Goal: Task Accomplishment & Management: Complete application form

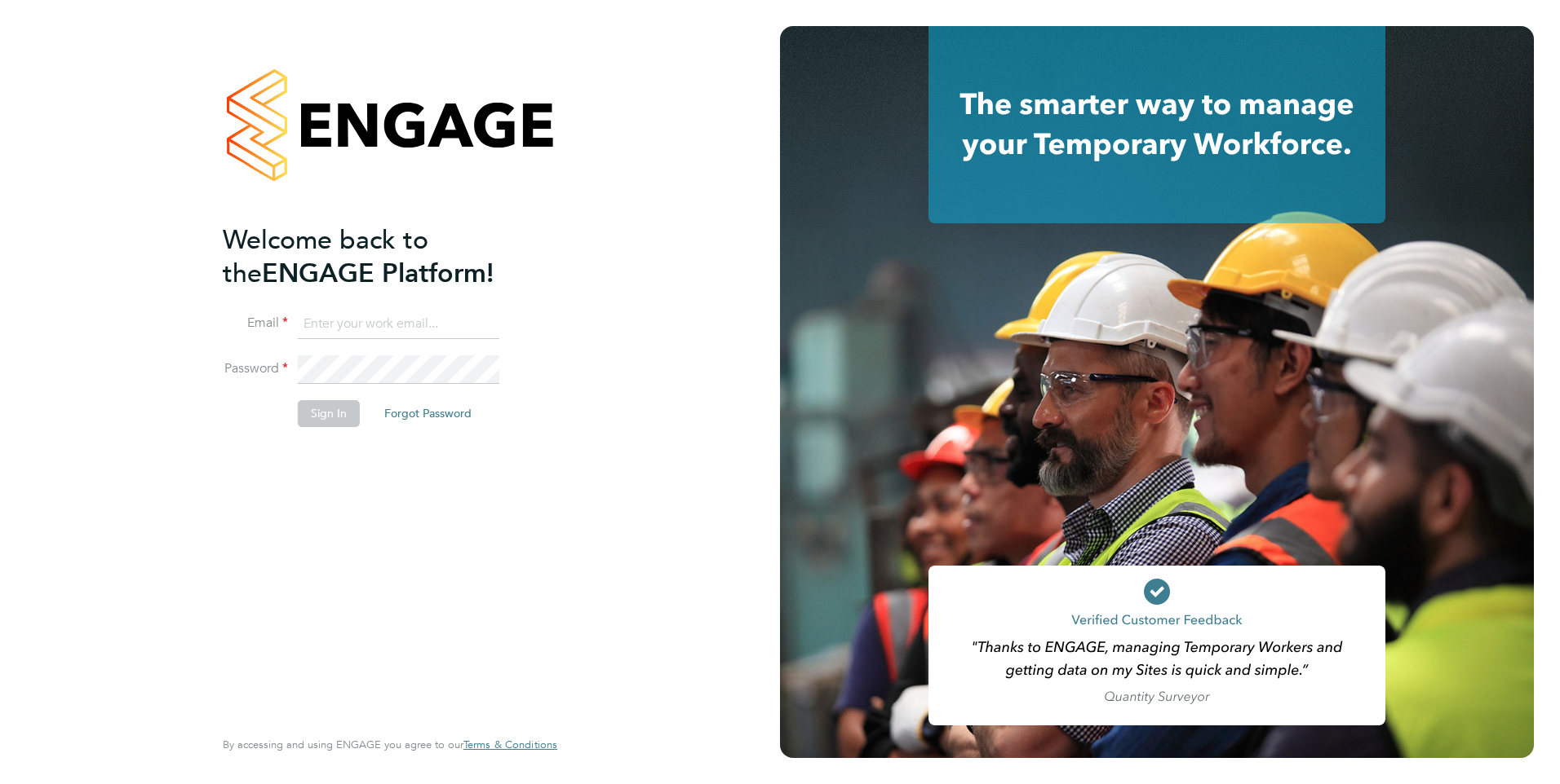
type input "tom.meachin@danielowen.co.uk"
click at [327, 414] on button "Sign In" at bounding box center [328, 413] width 62 height 26
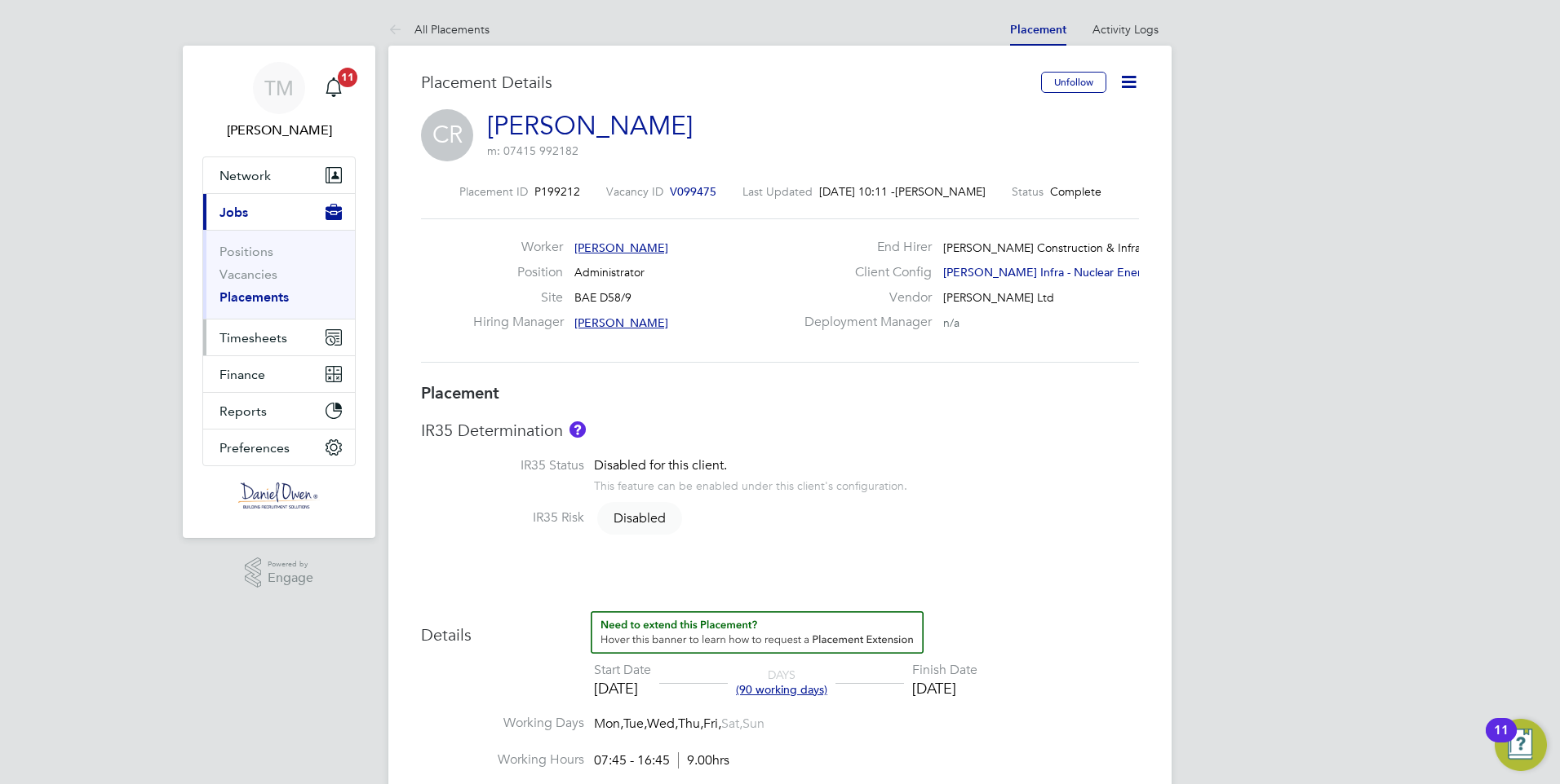
click at [234, 337] on span "Timesheets" at bounding box center [253, 338] width 68 height 15
click at [247, 349] on button "Timesheets" at bounding box center [278, 338] width 152 height 36
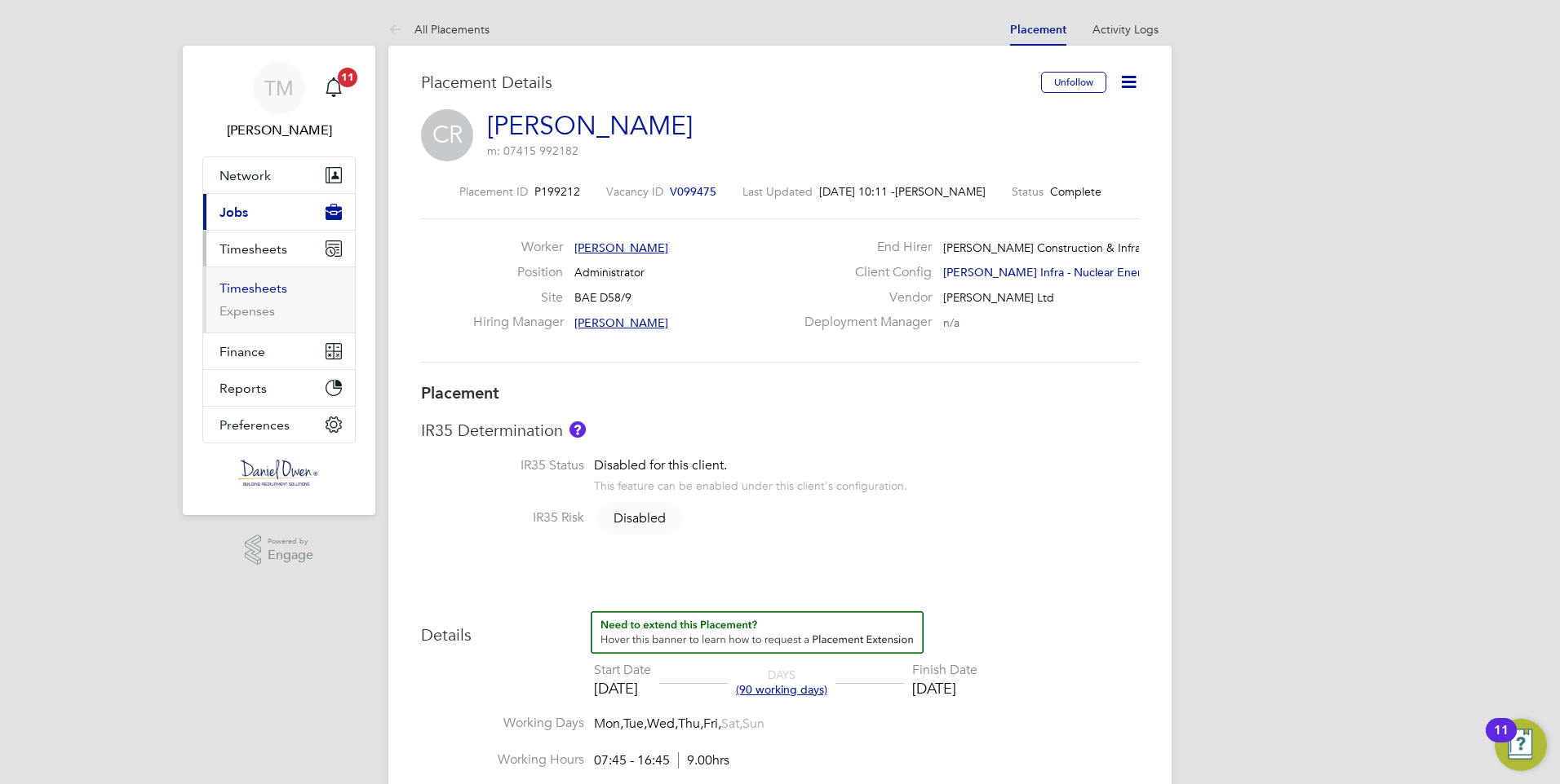
click at [257, 282] on link "Timesheets" at bounding box center [253, 288] width 68 height 15
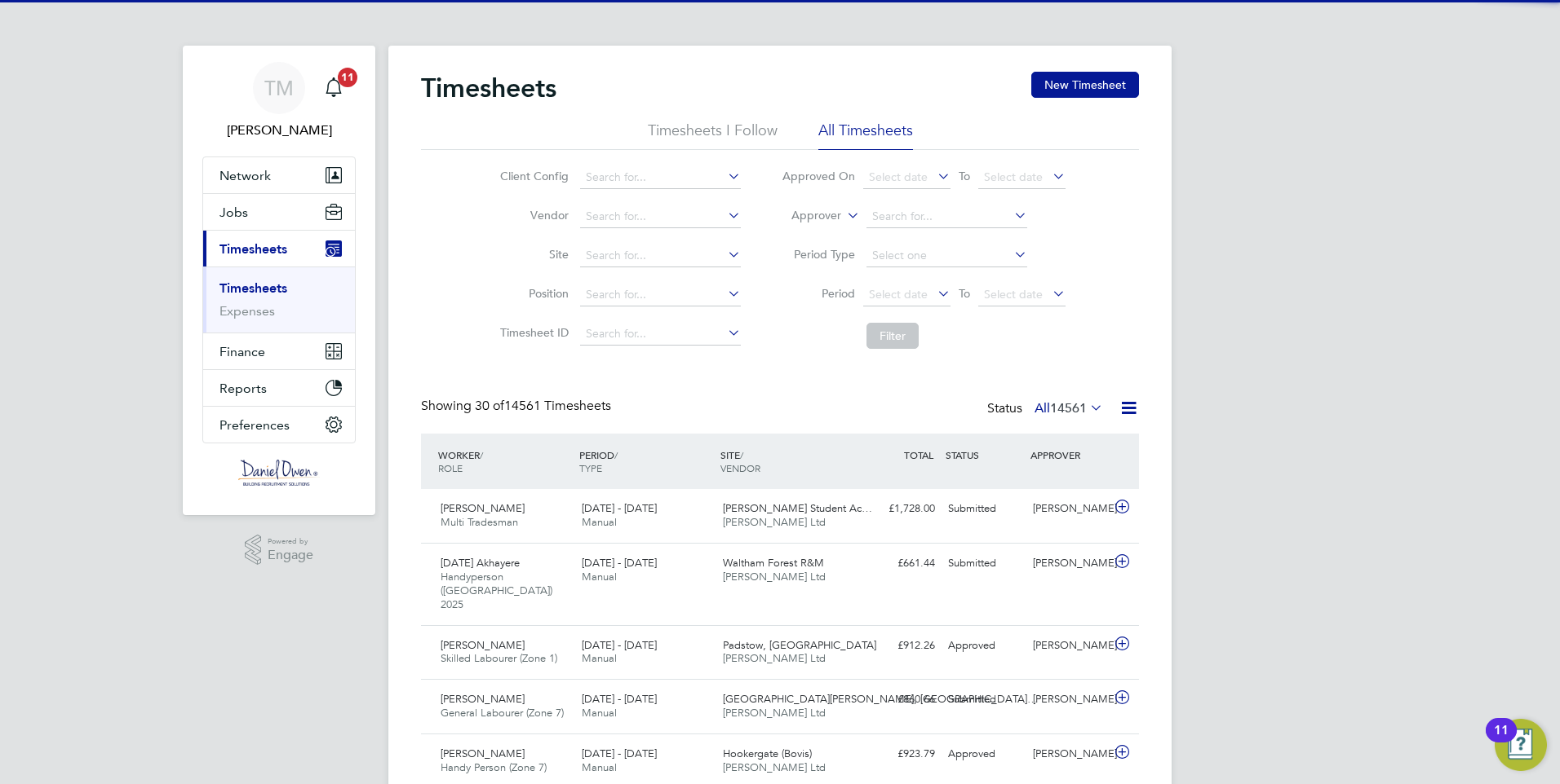
scroll to position [9, 9]
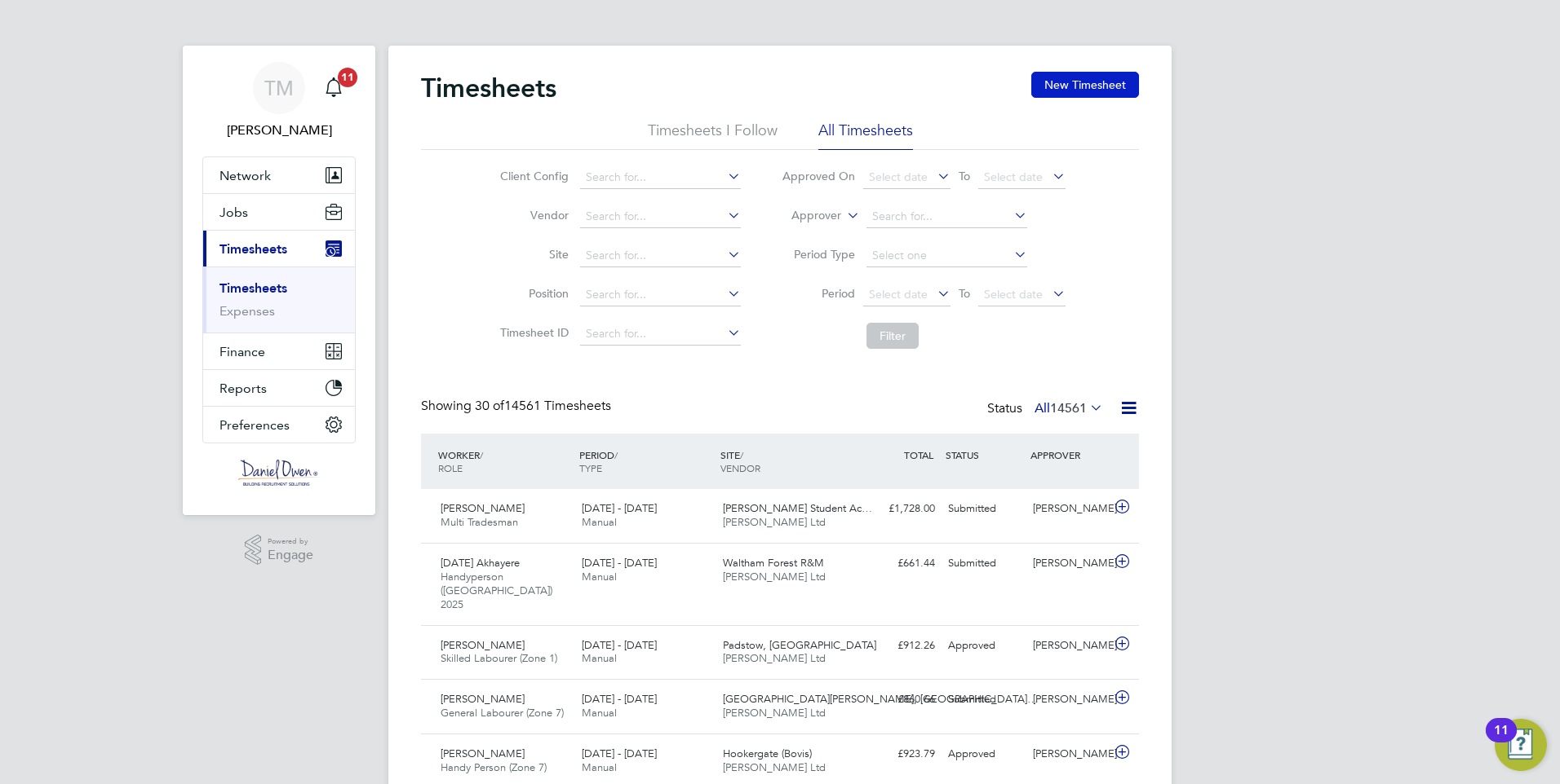
click at [1052, 76] on button "New Timesheet" at bounding box center [1085, 84] width 108 height 26
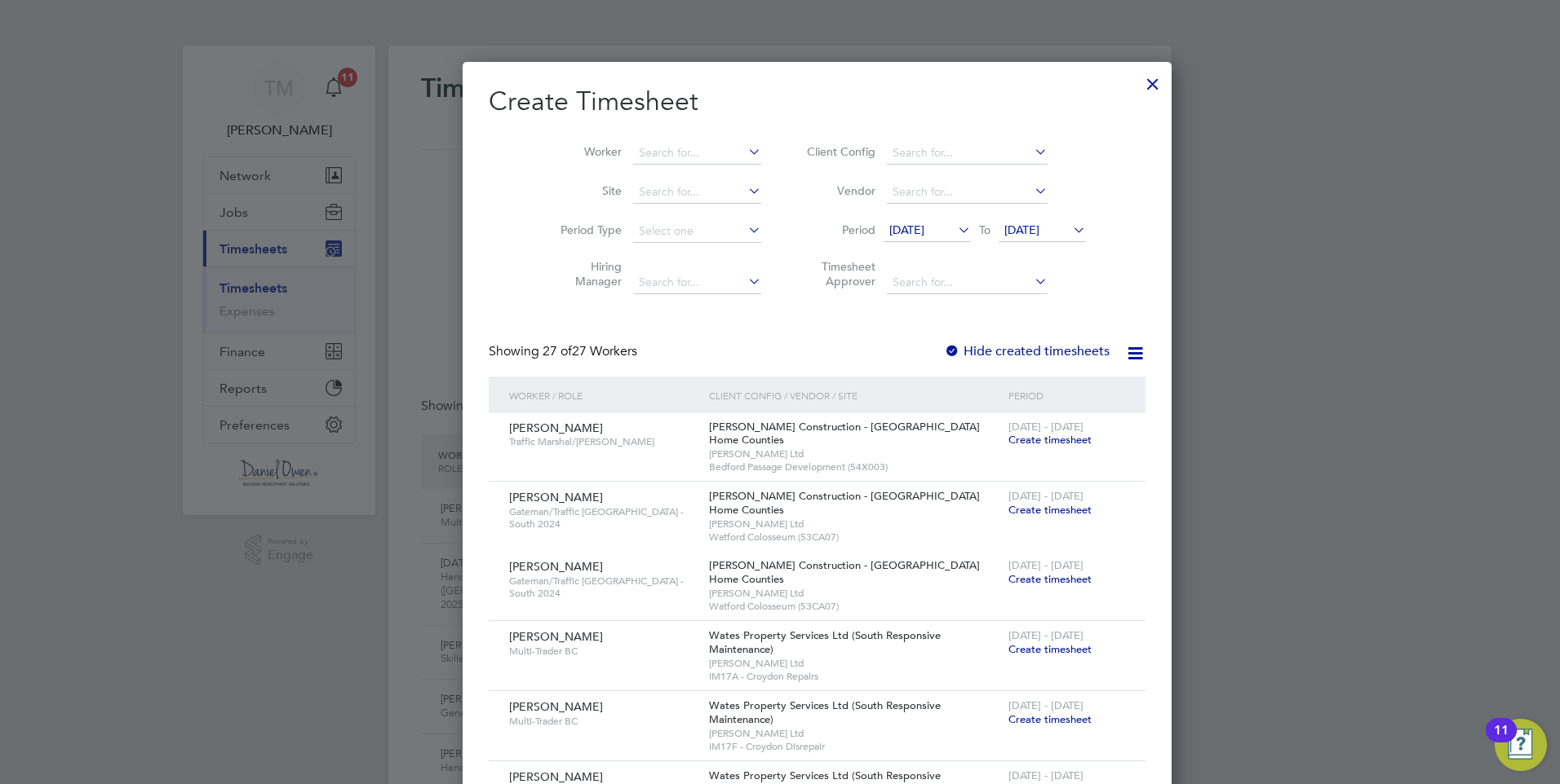
click at [955, 231] on icon at bounding box center [955, 230] width 0 height 23
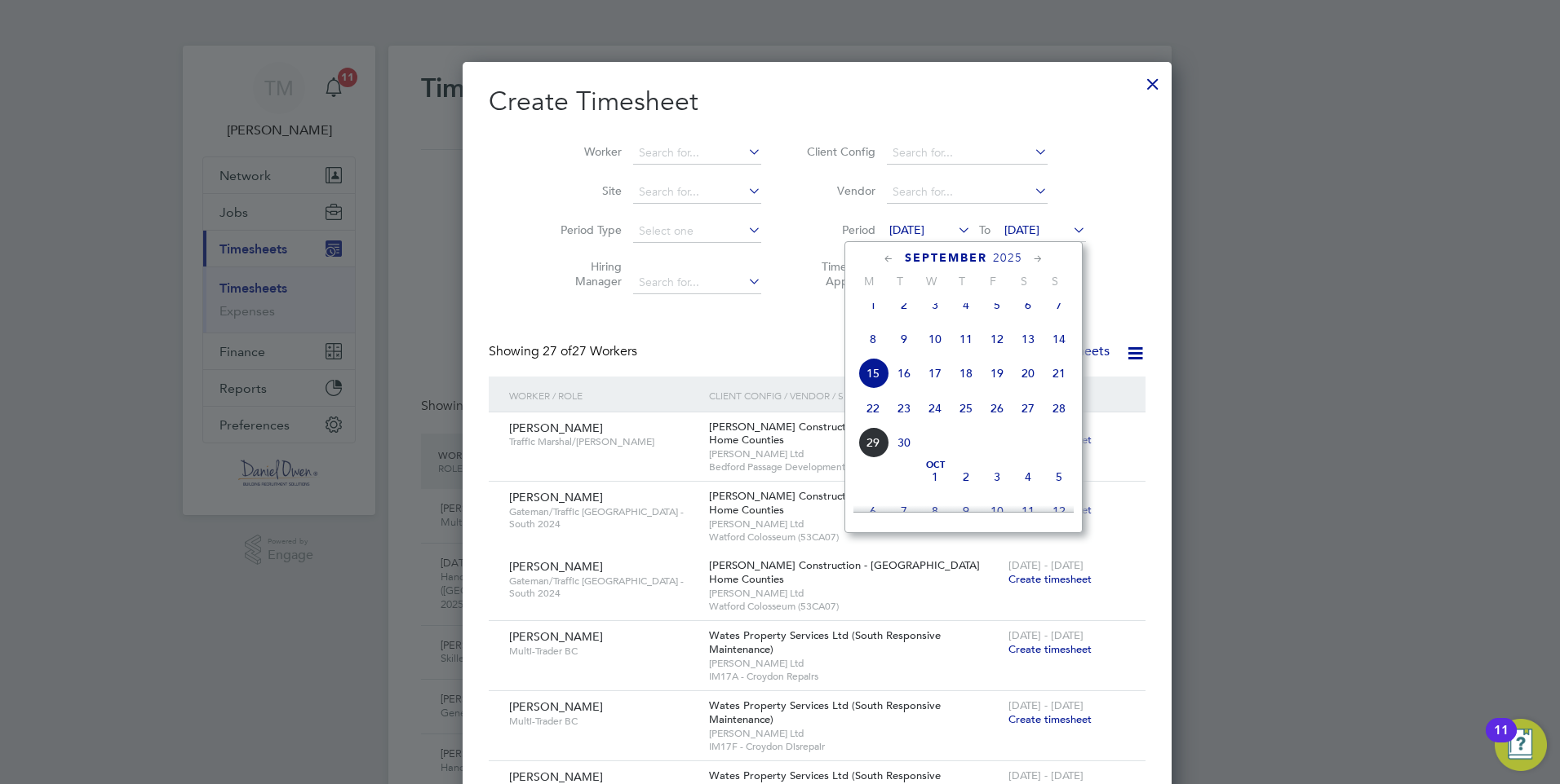
click at [1032, 389] on span "20" at bounding box center [1027, 373] width 31 height 31
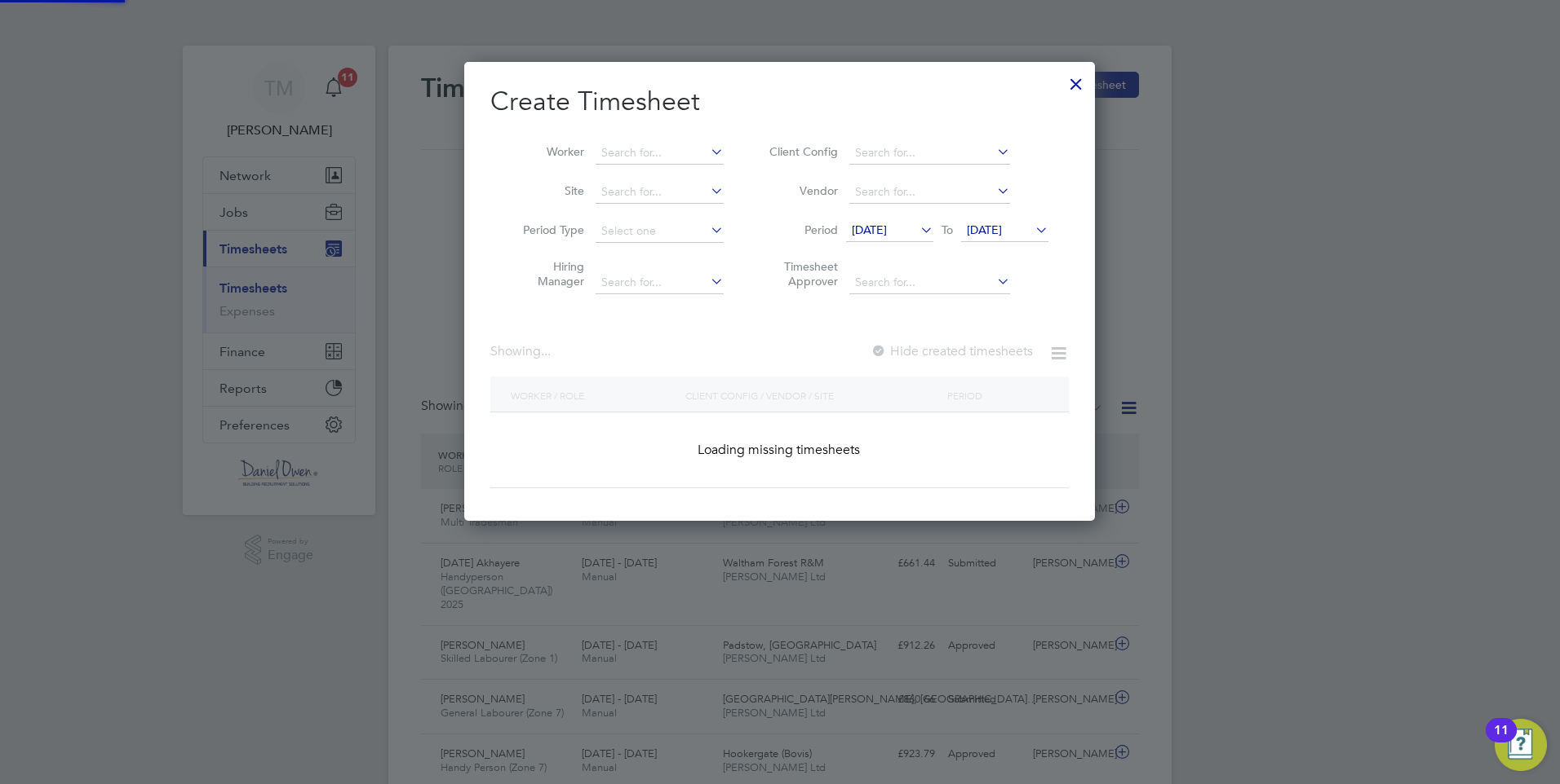
scroll to position [2208, 635]
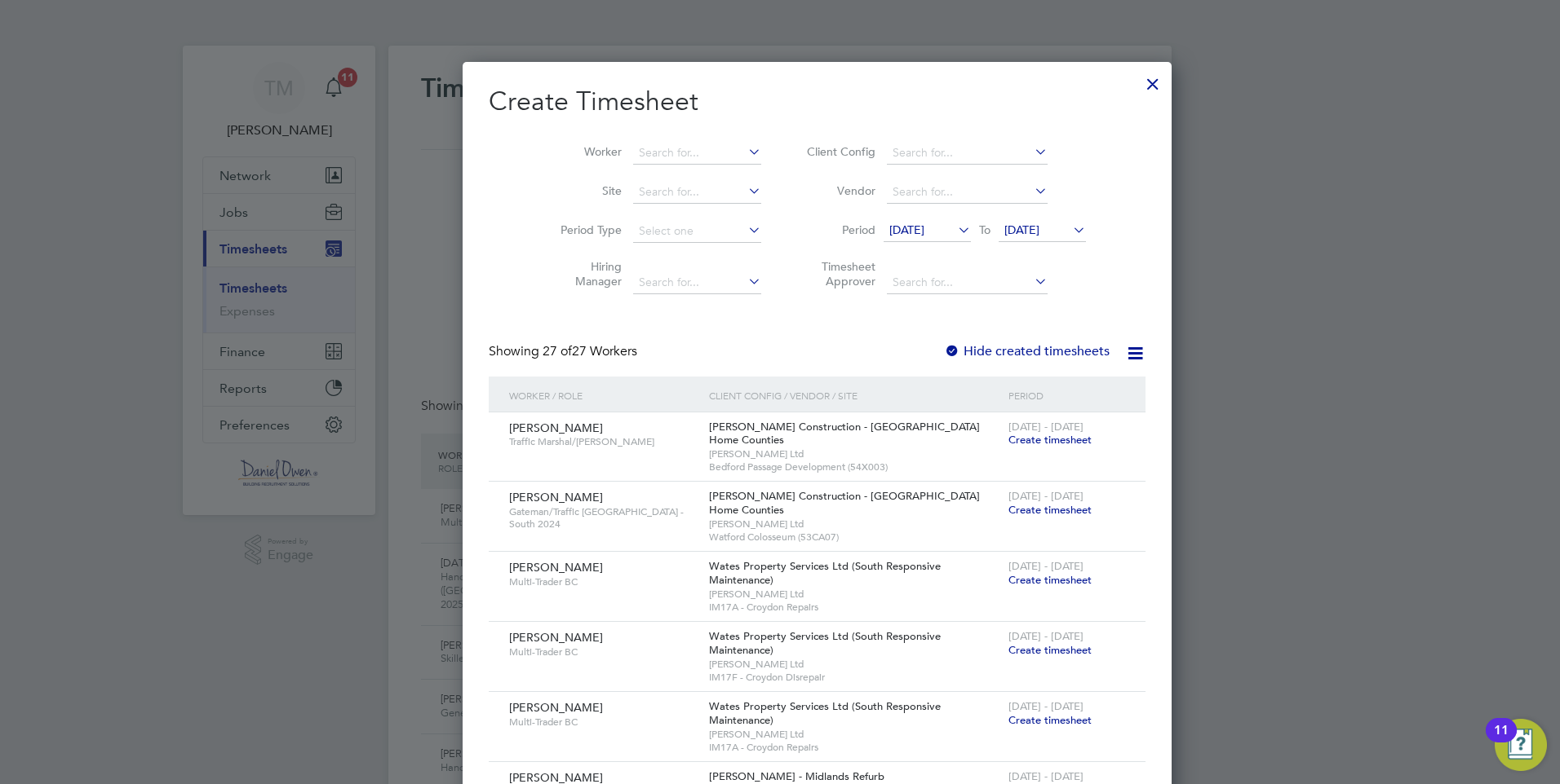
click at [1030, 228] on span "[DATE]" at bounding box center [1022, 229] width 35 height 14
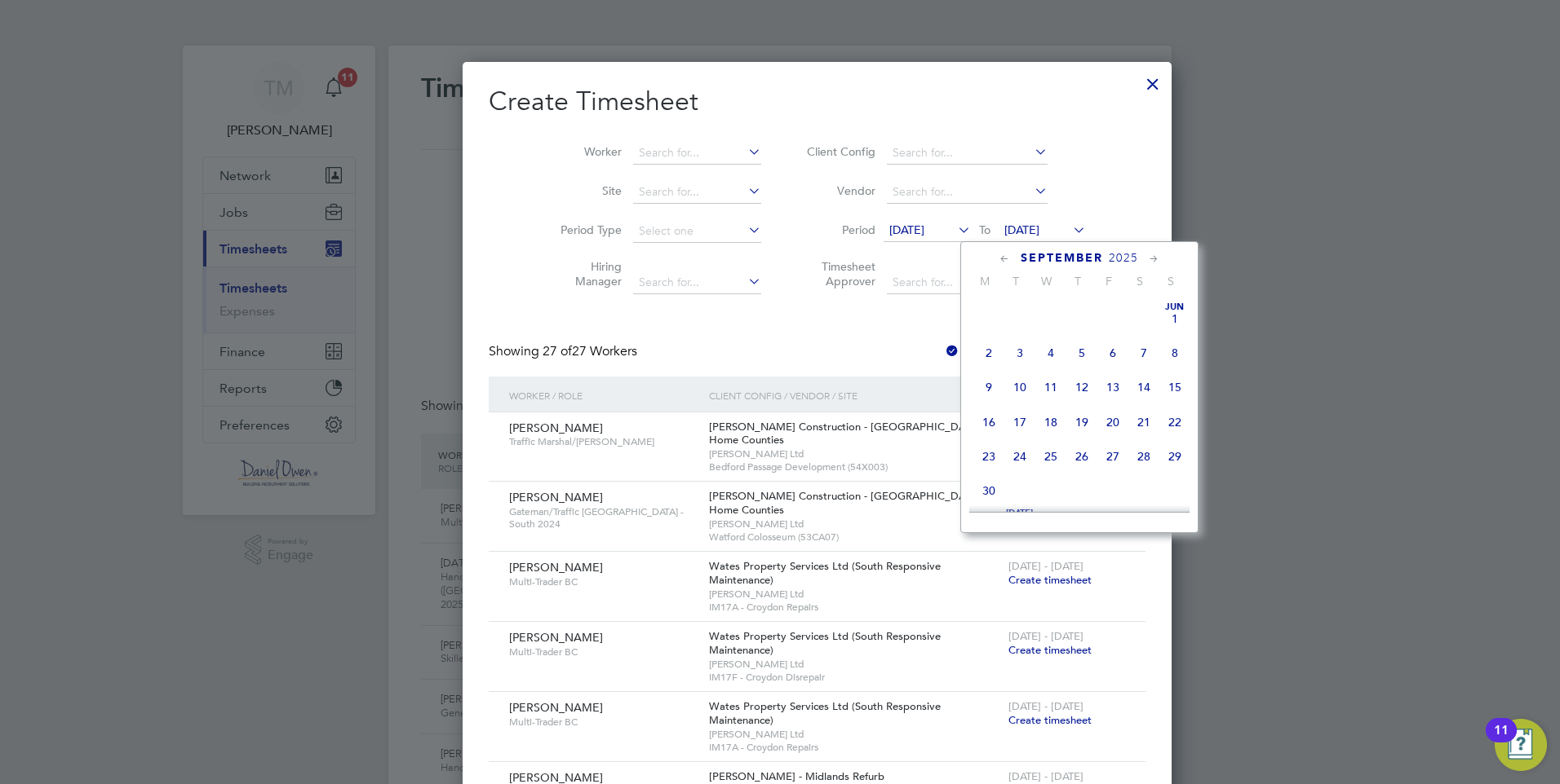
scroll to position [600, 0]
click at [1110, 385] on span "26" at bounding box center [1112, 373] width 31 height 31
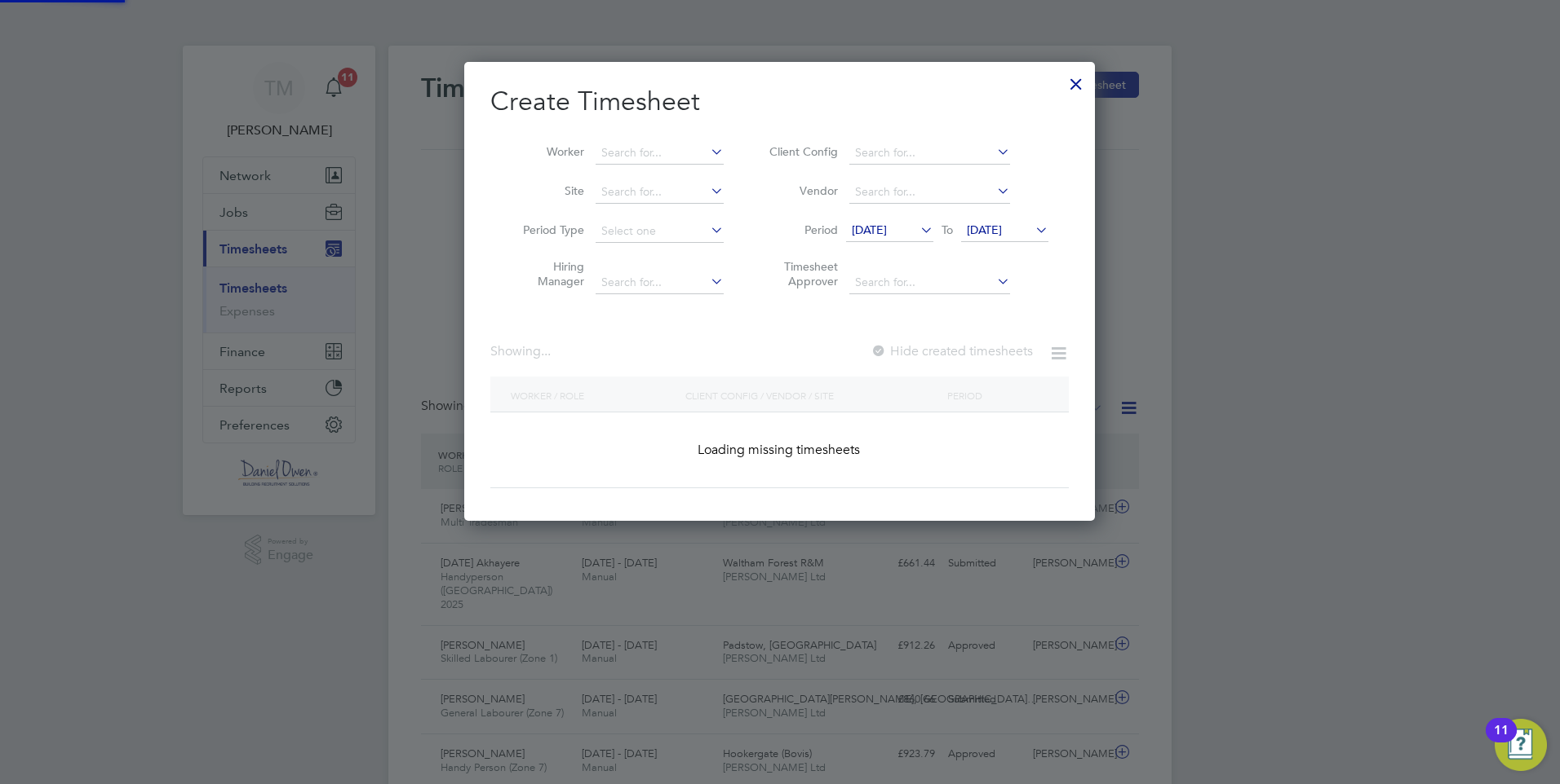
scroll to position [2208, 635]
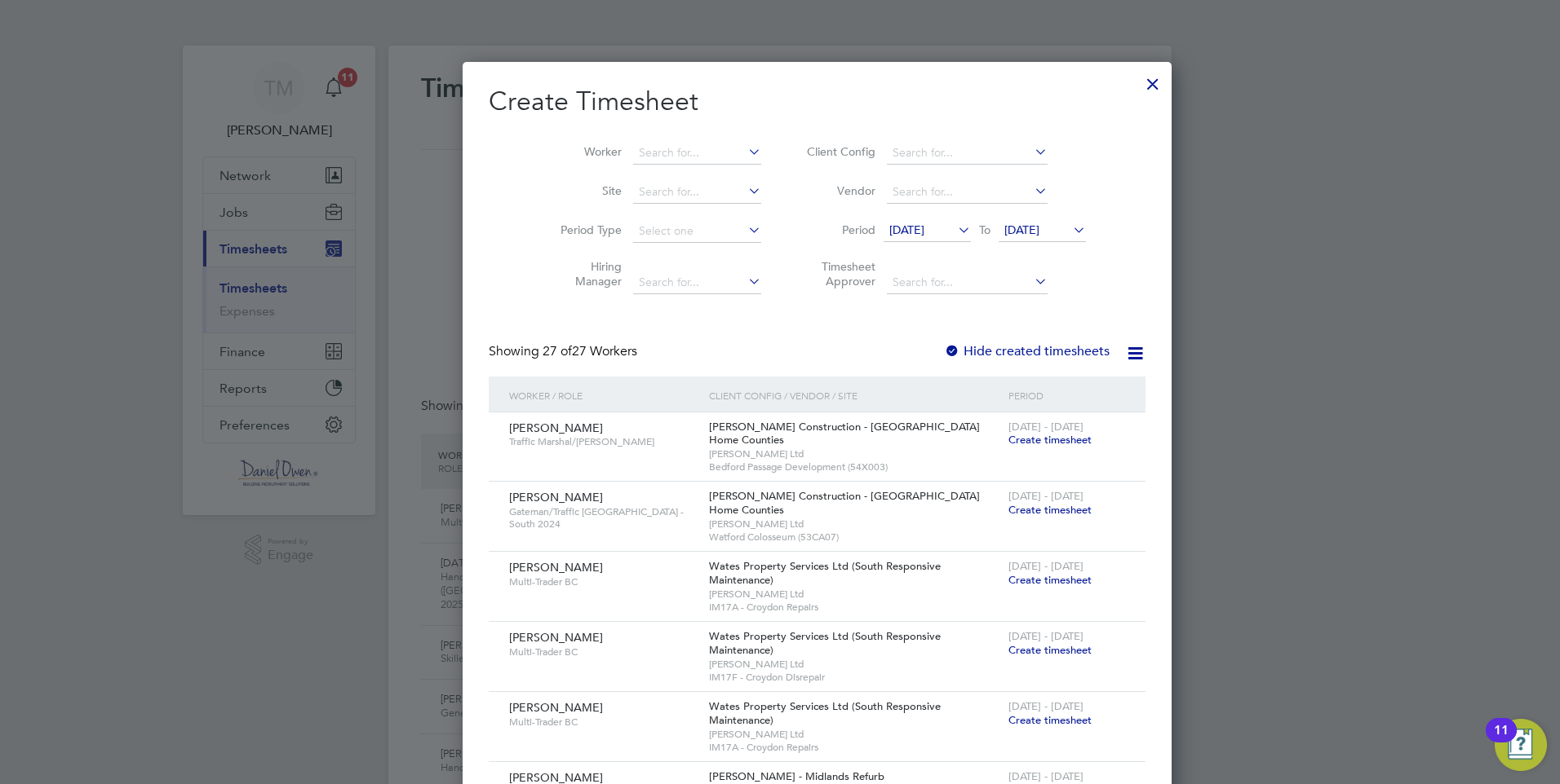
click at [944, 352] on label "Hide created timesheets" at bounding box center [1026, 351] width 165 height 16
click at [671, 148] on input at bounding box center [697, 153] width 128 height 23
click at [675, 169] on li "[PERSON_NAME] en" at bounding box center [666, 174] width 142 height 22
type input "[PERSON_NAME]"
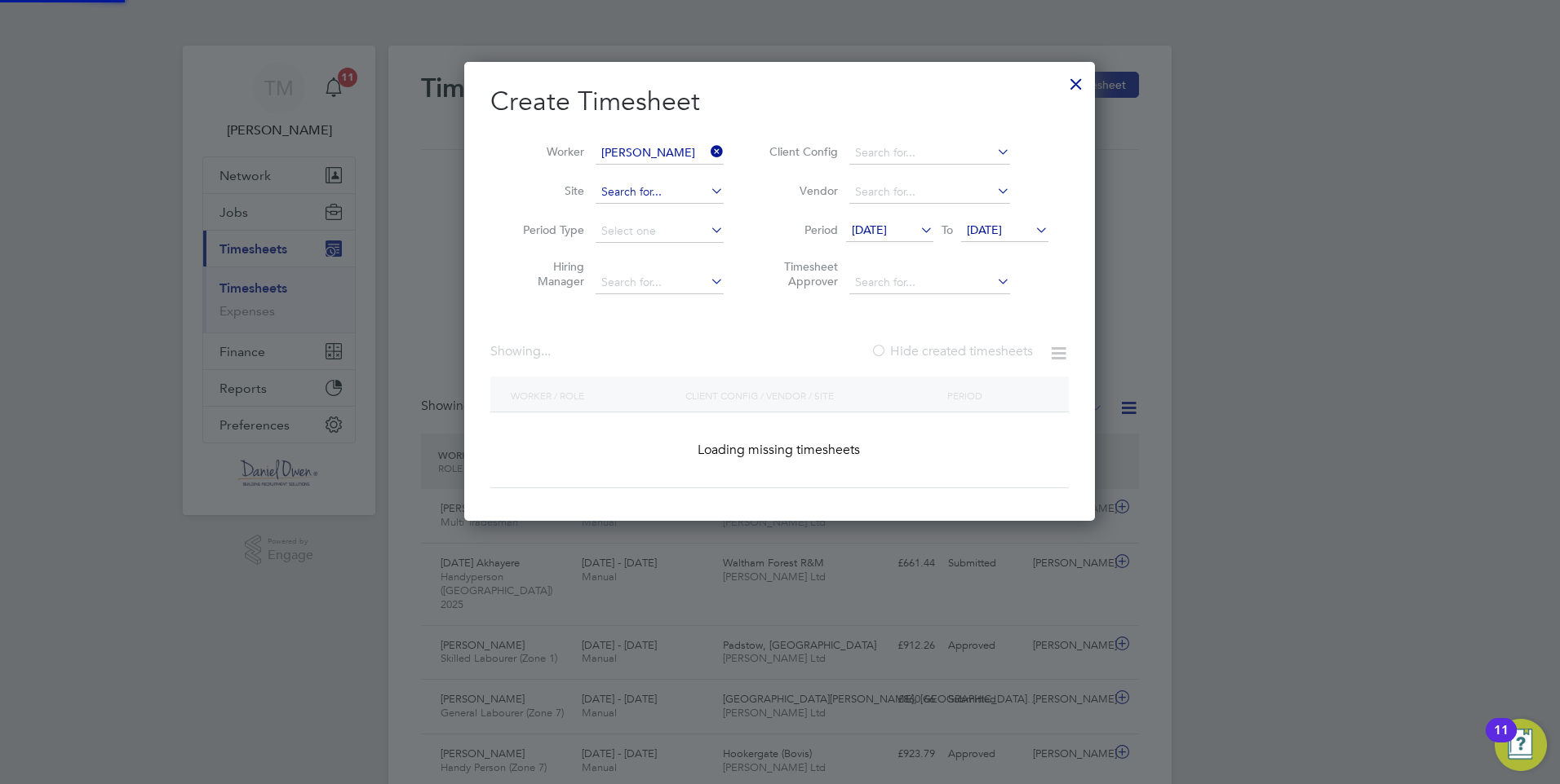
scroll to position [9, 9]
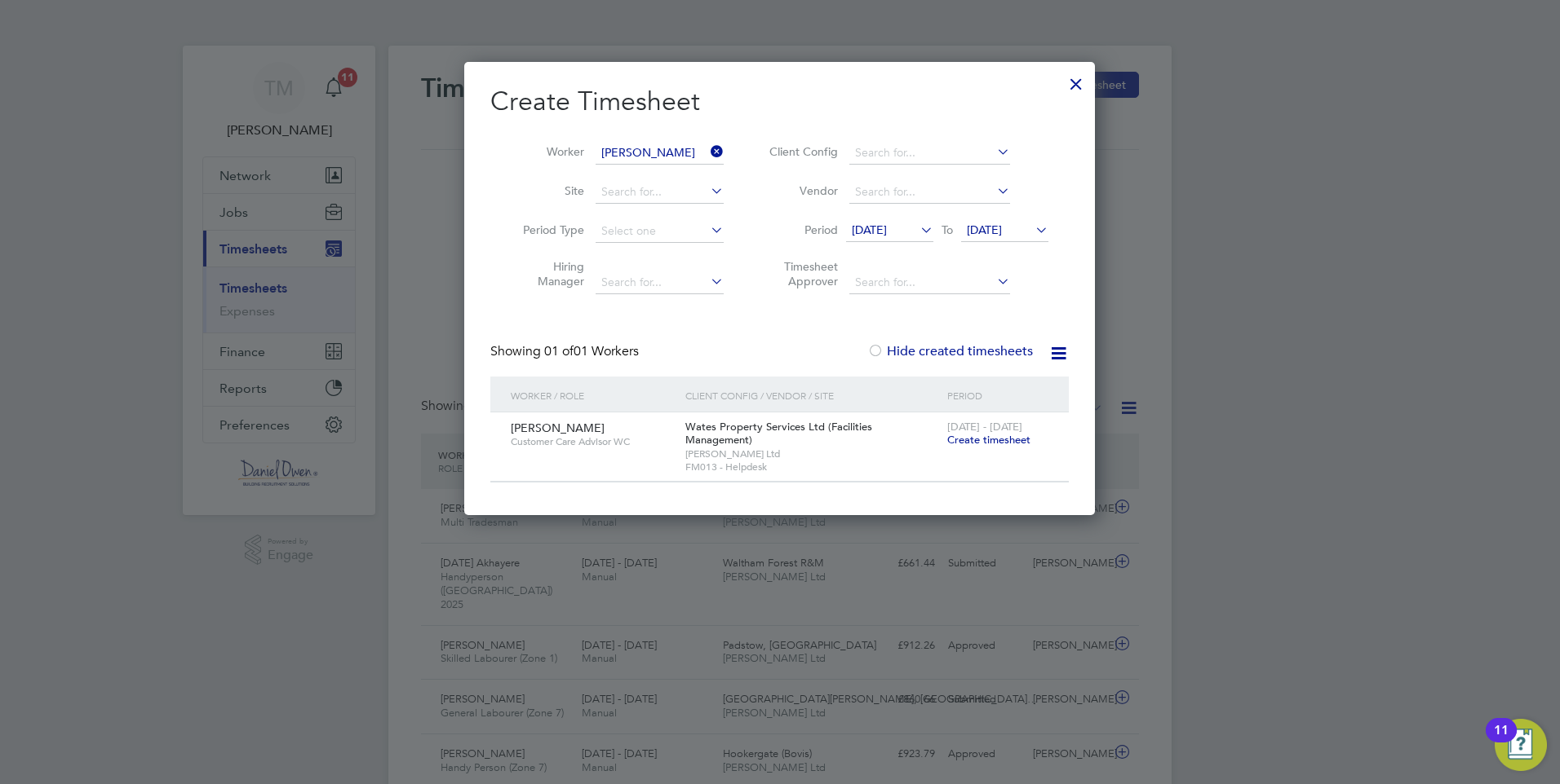
click at [995, 439] on span "Create timesheet" at bounding box center [988, 440] width 83 height 13
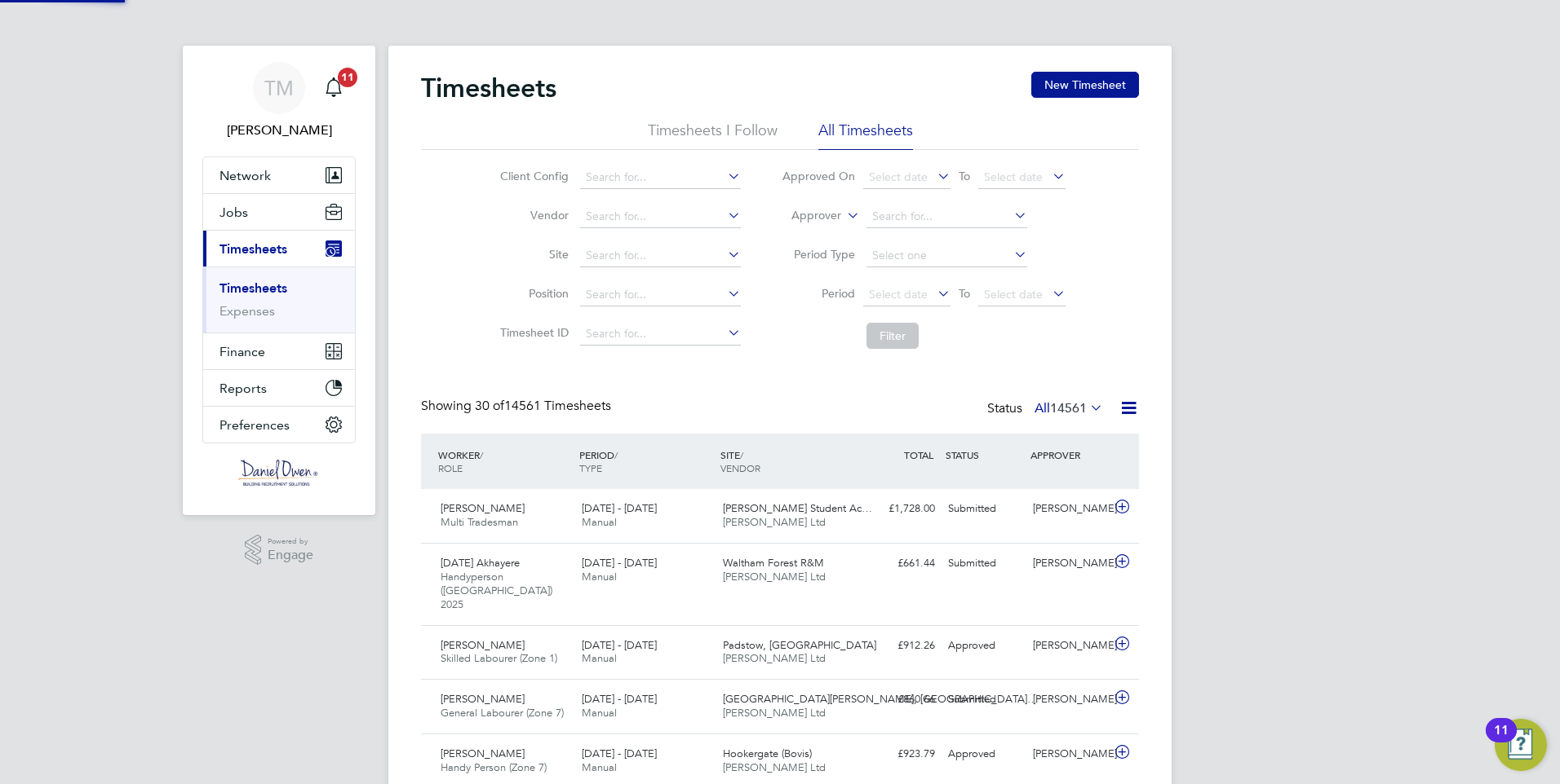
scroll to position [41, 142]
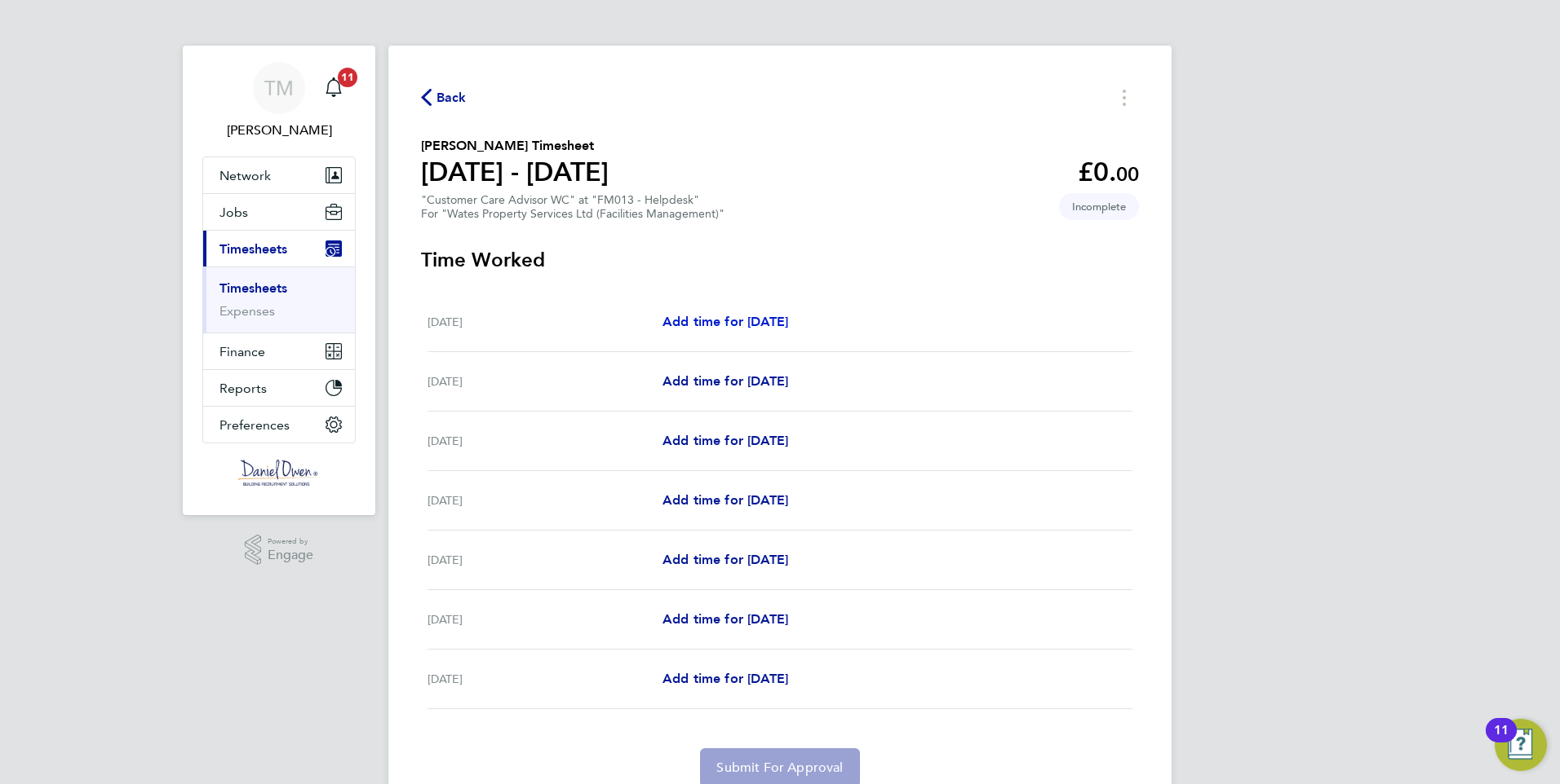
click at [718, 328] on span "Add time for [DATE]" at bounding box center [725, 321] width 125 height 15
select select "60"
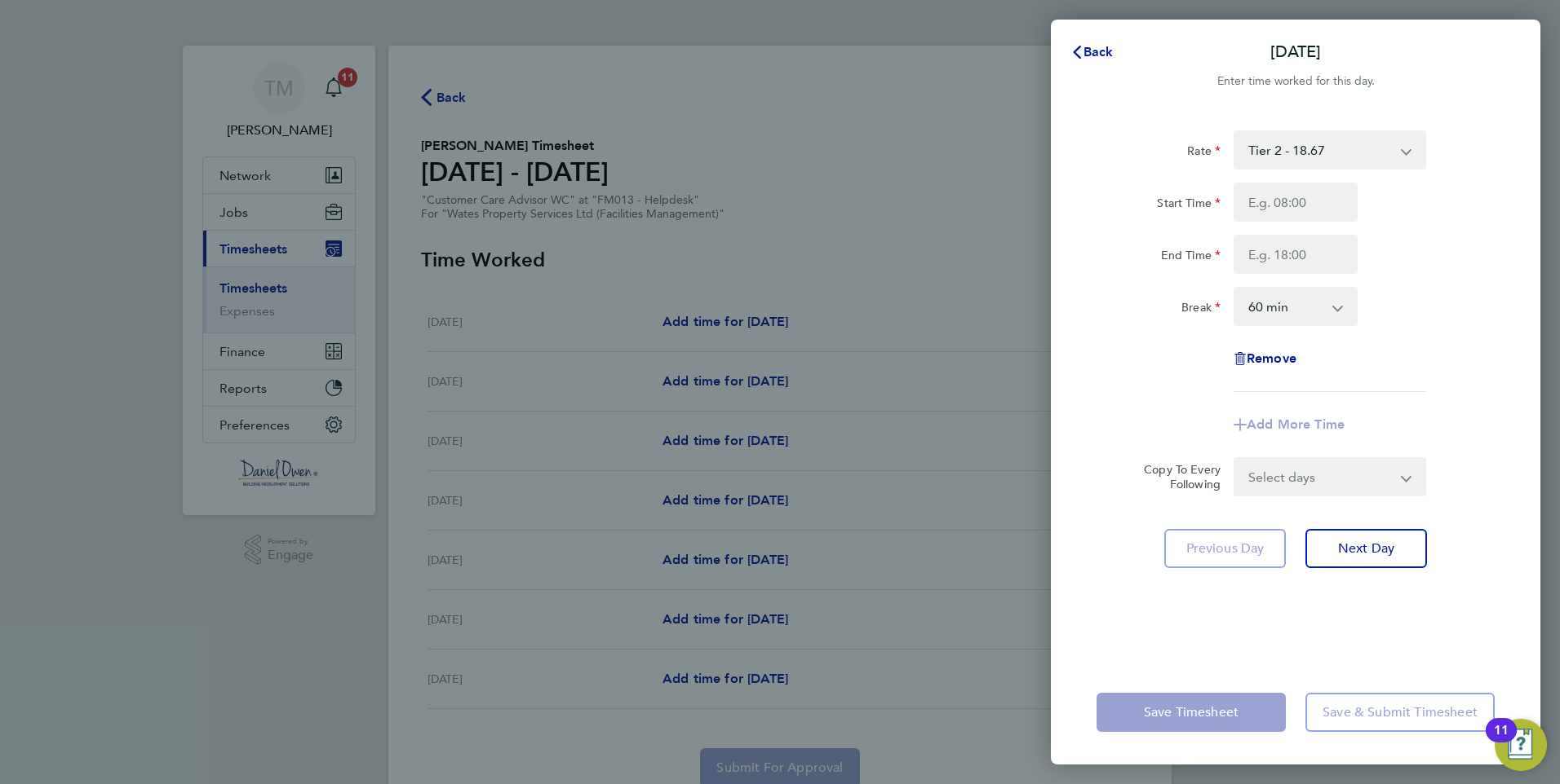
click at [1391, 150] on select "Tier 2 - 18.67 [DATE] Rate - 28.10 [DATE] Rate - 37.39" at bounding box center [1319, 150] width 169 height 36
select select "60"
click at [1319, 207] on input "Start Time" at bounding box center [1295, 202] width 124 height 39
type input "08:00"
type input "17:00"
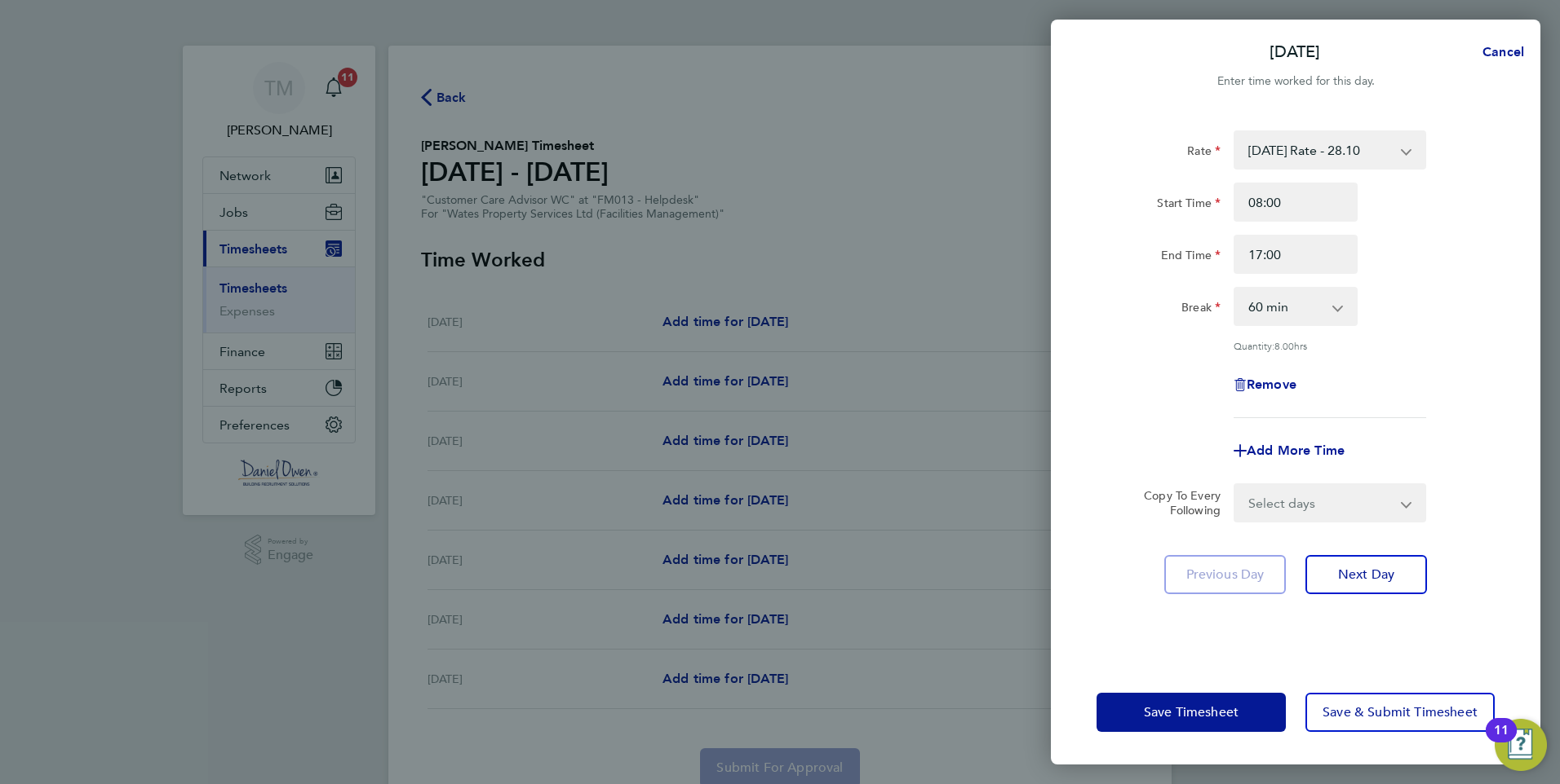
click at [1486, 404] on div "Rate [DATE] Rate - 28.10 Tier 2 - 18.67 [DATE] Rate - 37.39 Start Time 08:00 En…" at bounding box center [1295, 273] width 398 height 288
click at [1389, 573] on span "Next Day" at bounding box center [1366, 575] width 56 height 16
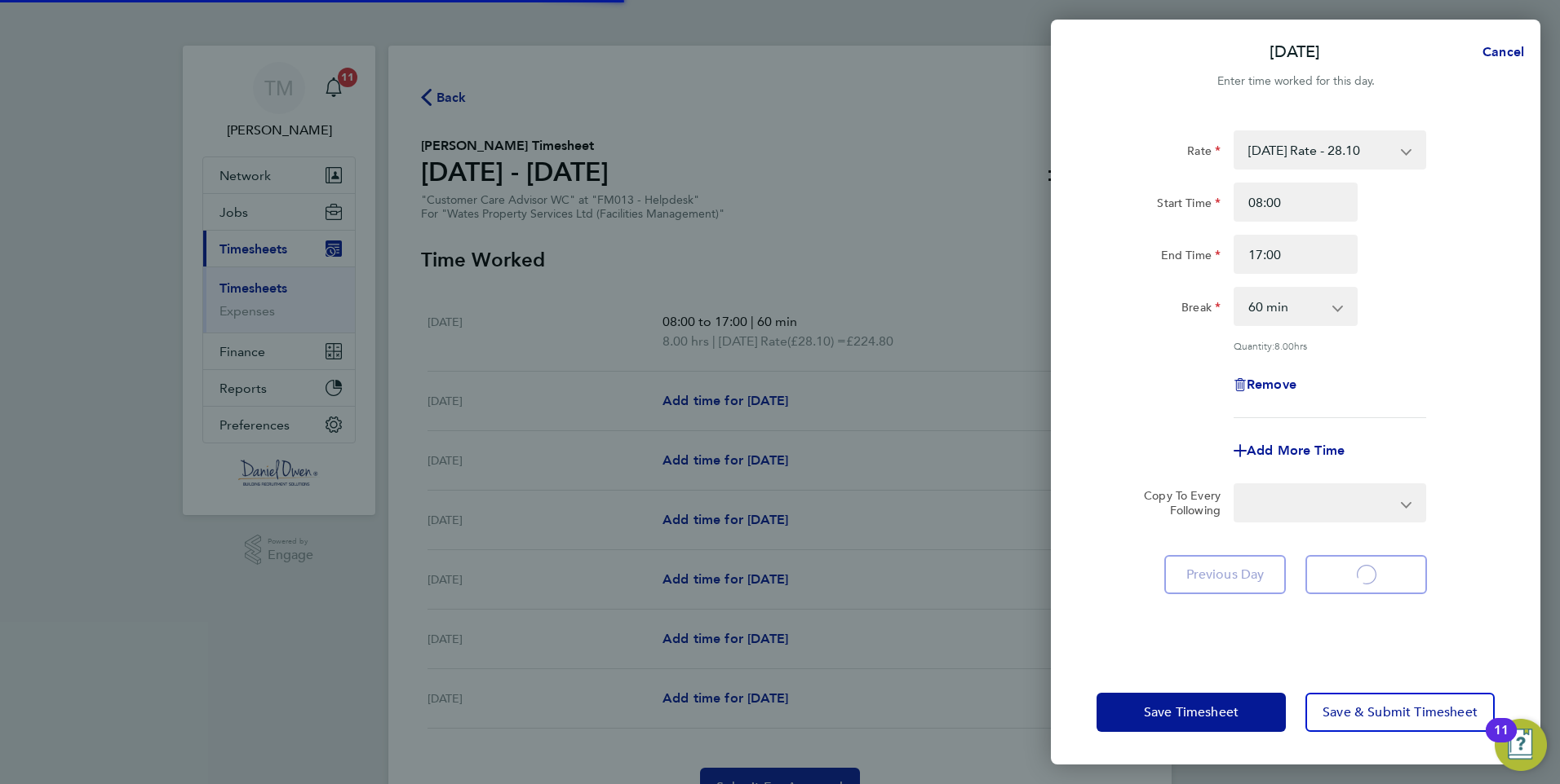
select select "60"
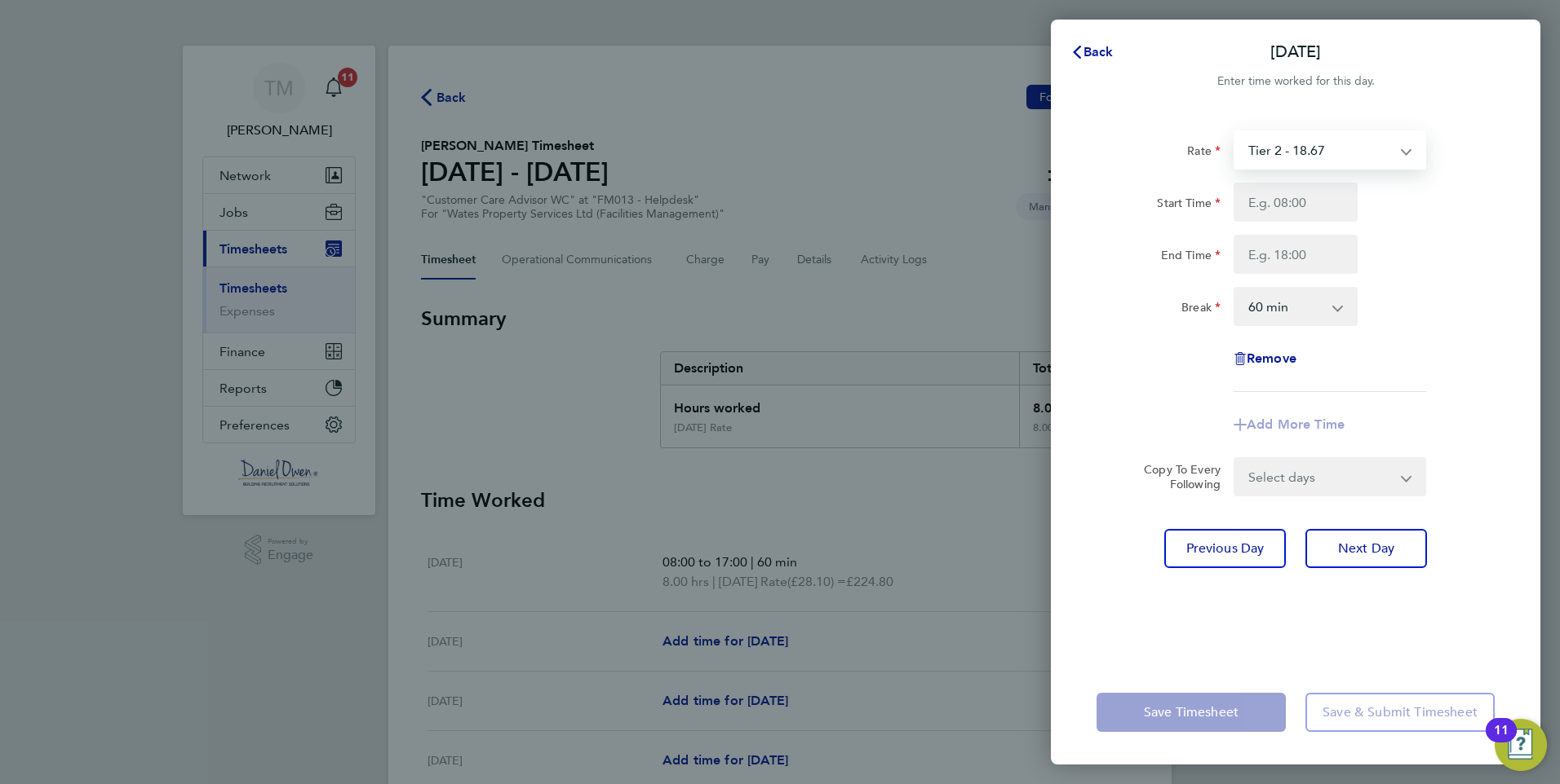
click at [1330, 161] on select "Tier 2 - 18.67 [DATE] Rate - 28.10 [DATE] Rate - 37.39" at bounding box center [1319, 150] width 169 height 36
select select "60"
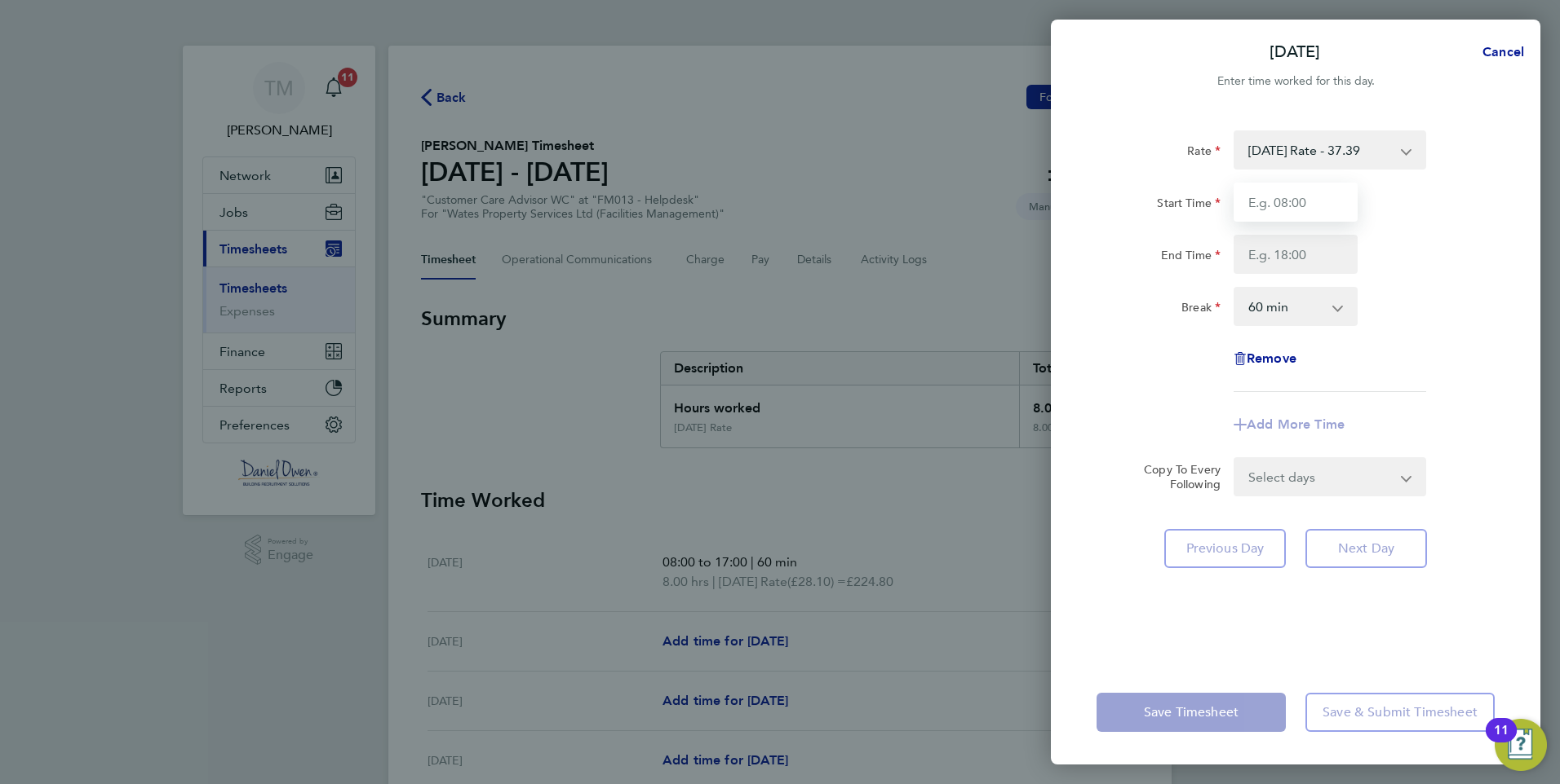
click at [1278, 202] on input "Start Time" at bounding box center [1295, 202] width 124 height 39
type input "08:00"
click at [1516, 448] on div "Rate [DATE] Rate - 37.39 Tier 2 - 18.67 [DATE] Rate - 28.10 Start Time 08:00 En…" at bounding box center [1295, 385] width 490 height 550
click at [1276, 258] on input "End Time" at bounding box center [1295, 254] width 124 height 39
type input "1"
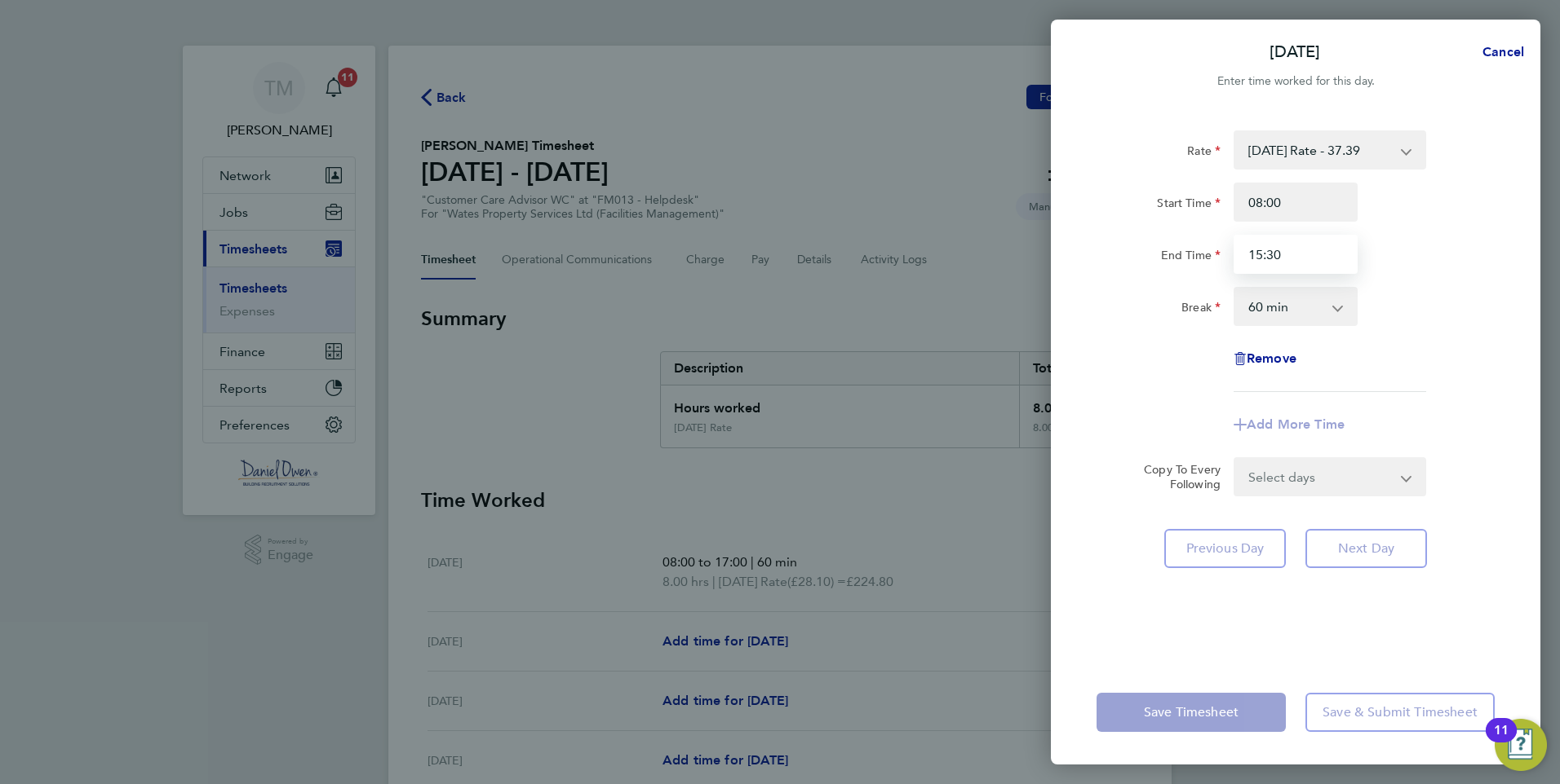
type input "15:30"
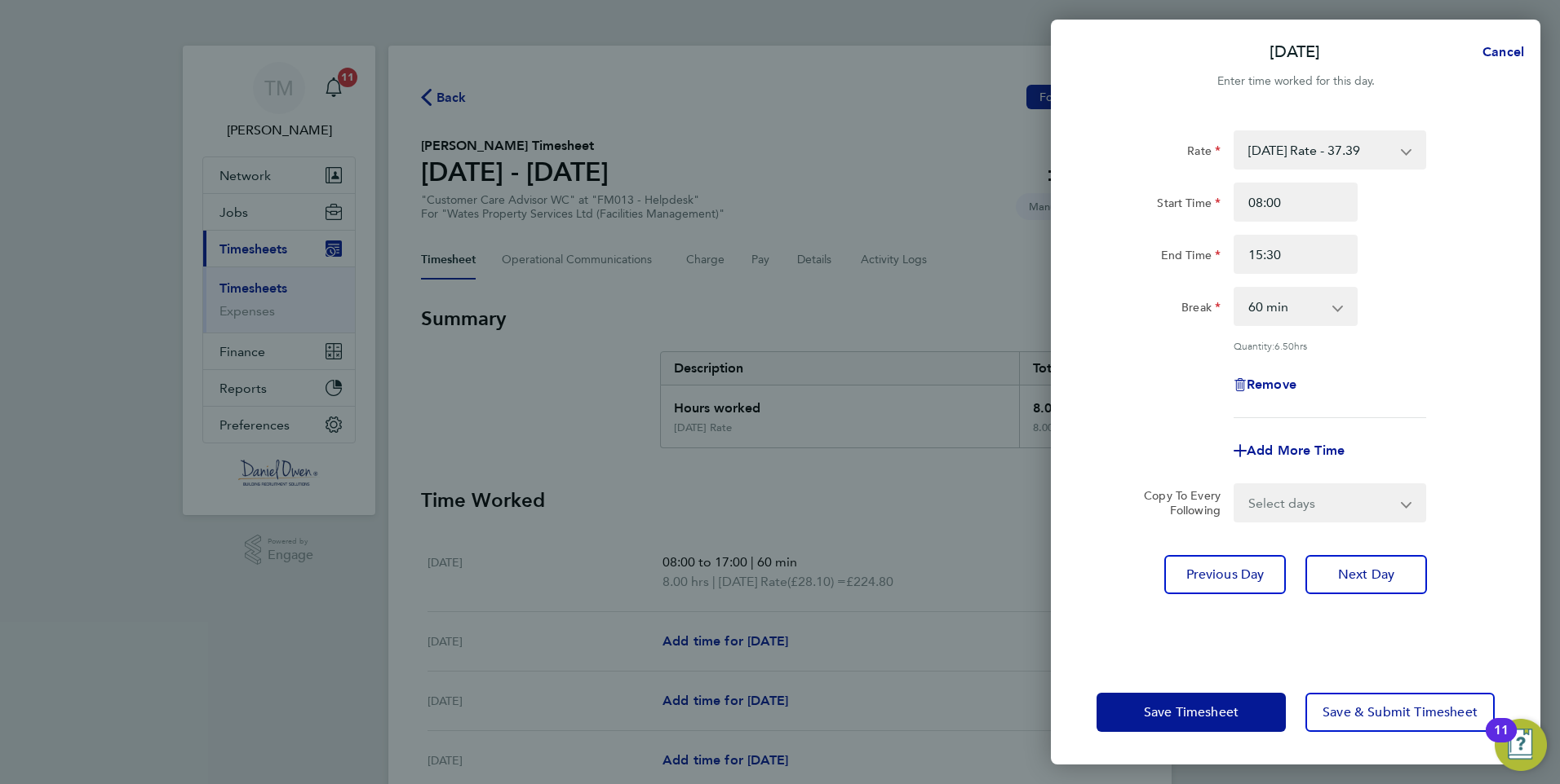
click at [1480, 574] on div "Rate [DATE] Rate - 37.39 Tier 2 - 18.67 [DATE] Rate - 28.10 Start Time 08:00 En…" at bounding box center [1295, 385] width 490 height 550
click at [1234, 712] on span "Save Timesheet" at bounding box center [1191, 712] width 95 height 16
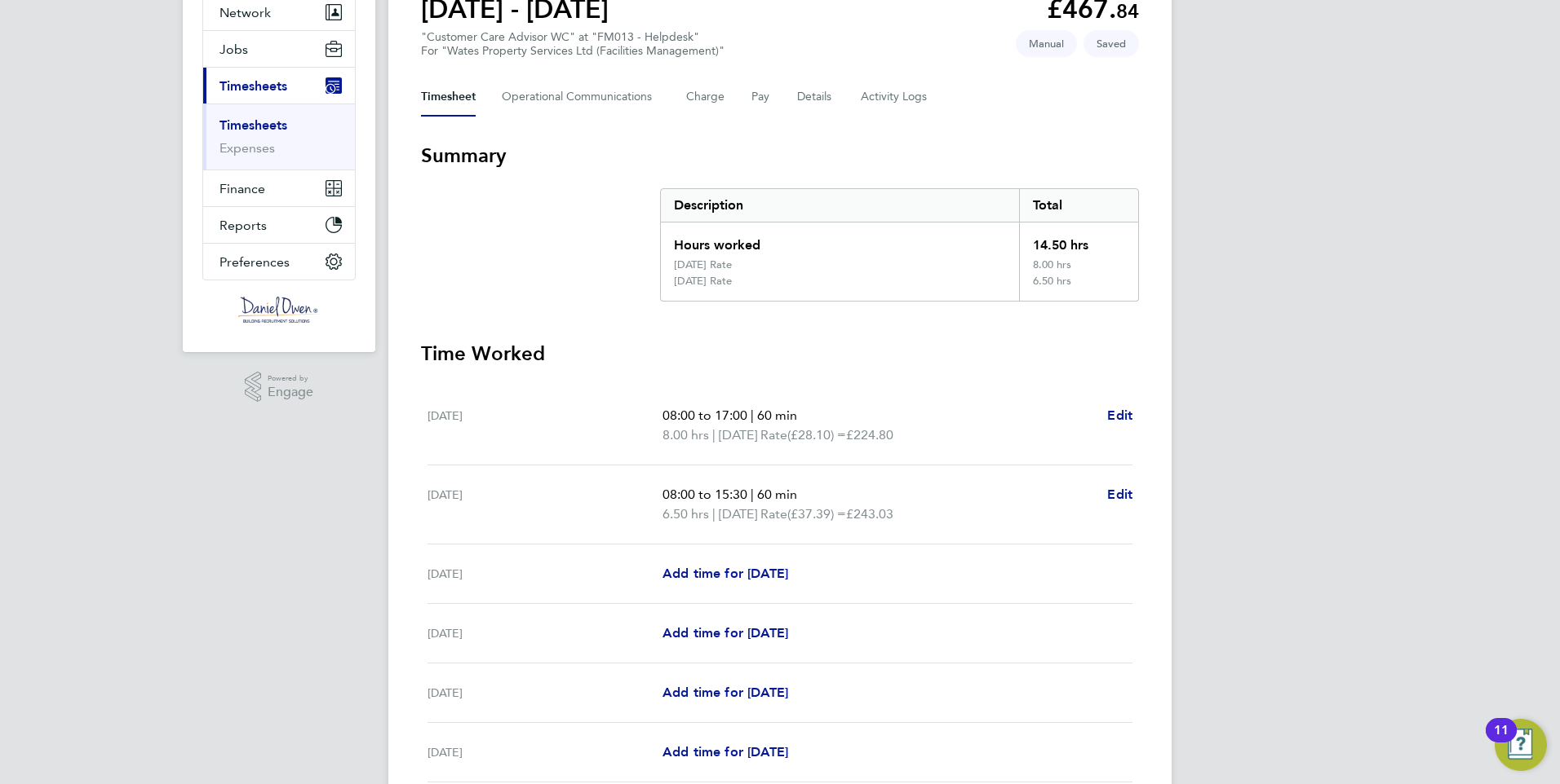
scroll to position [326, 0]
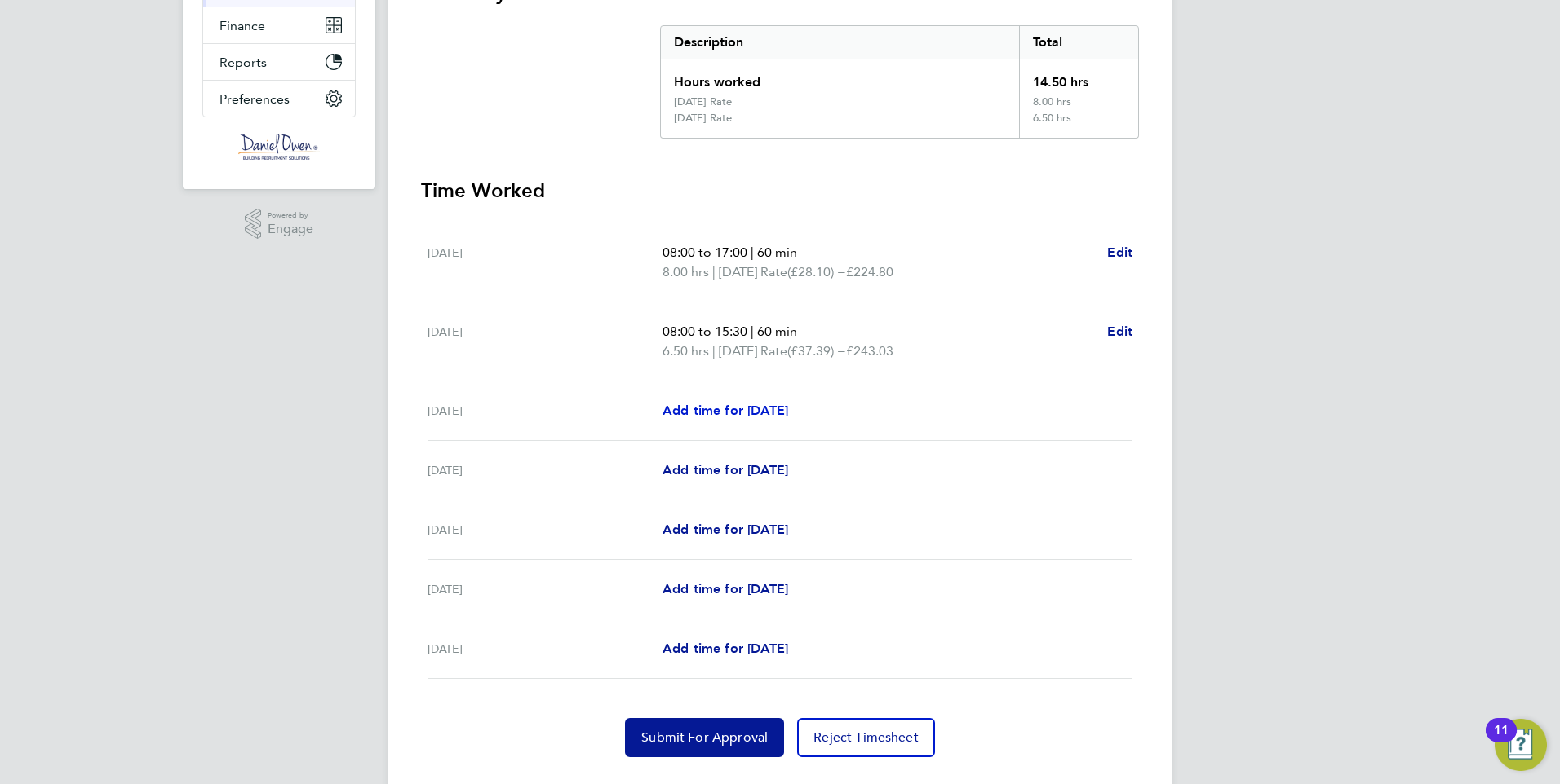
click at [727, 419] on link "Add time for [DATE]" at bounding box center [725, 411] width 125 height 19
select select "60"
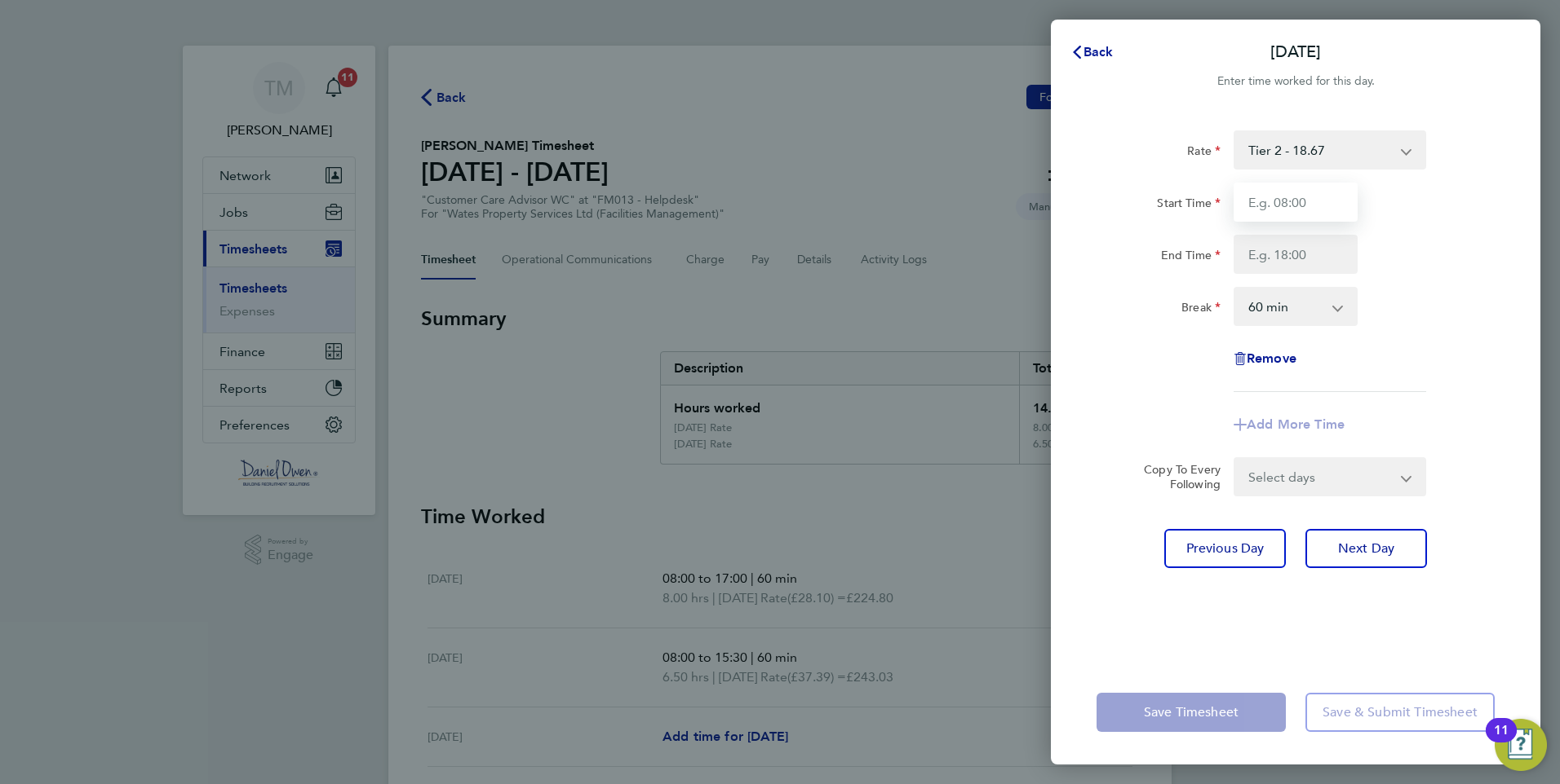
click at [1326, 208] on input "Start Time" at bounding box center [1295, 202] width 124 height 39
type input "08:00"
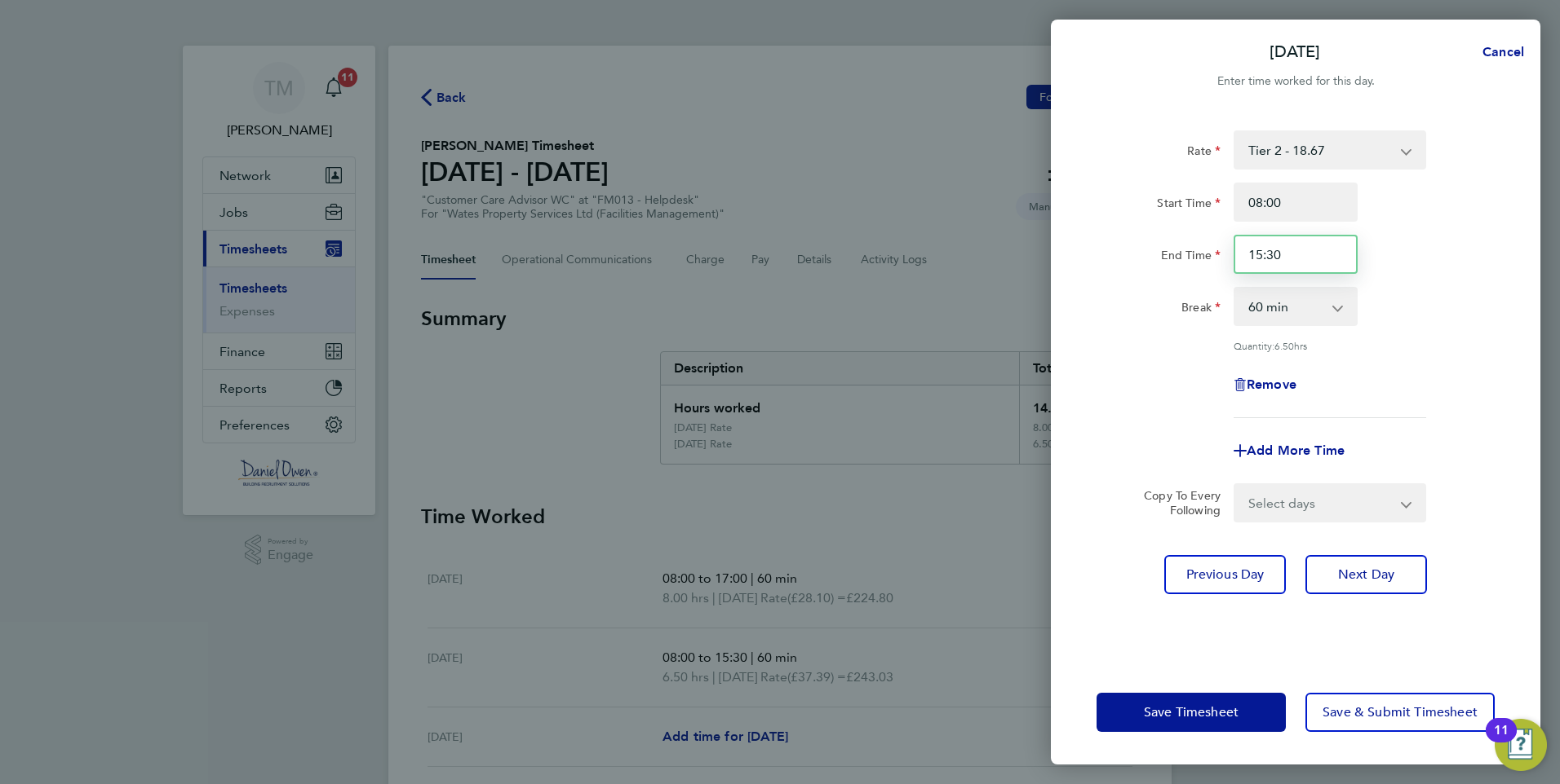
drag, startPoint x: 1320, startPoint y: 257, endPoint x: 1080, endPoint y: 241, distance: 240.5
click at [1080, 241] on div "Rate Tier 2 - 18.67 [DATE] Rate - 28.10 [DATE] Rate - 37.39 Start Time 08:00 En…" at bounding box center [1295, 385] width 490 height 550
type input "17:00"
click at [1477, 418] on app-timesheet-line-form-group "Rate Tier 2 - 18.67 [DATE] Rate - 28.10 [DATE] Rate - 37.39 Start Time 08:00 En…" at bounding box center [1295, 300] width 398 height 340
click at [1384, 574] on span "Next Day" at bounding box center [1366, 575] width 56 height 16
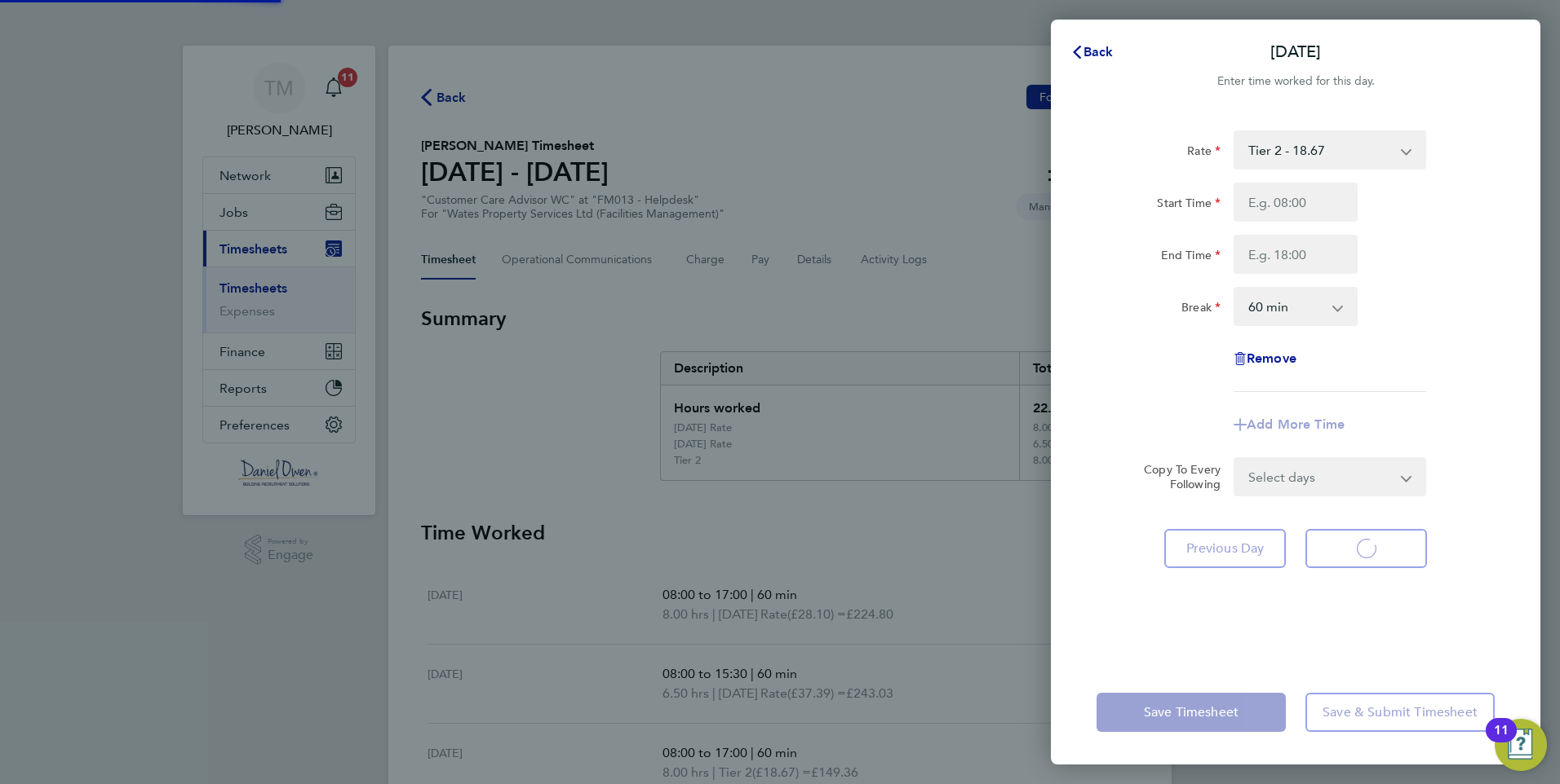
select select "60"
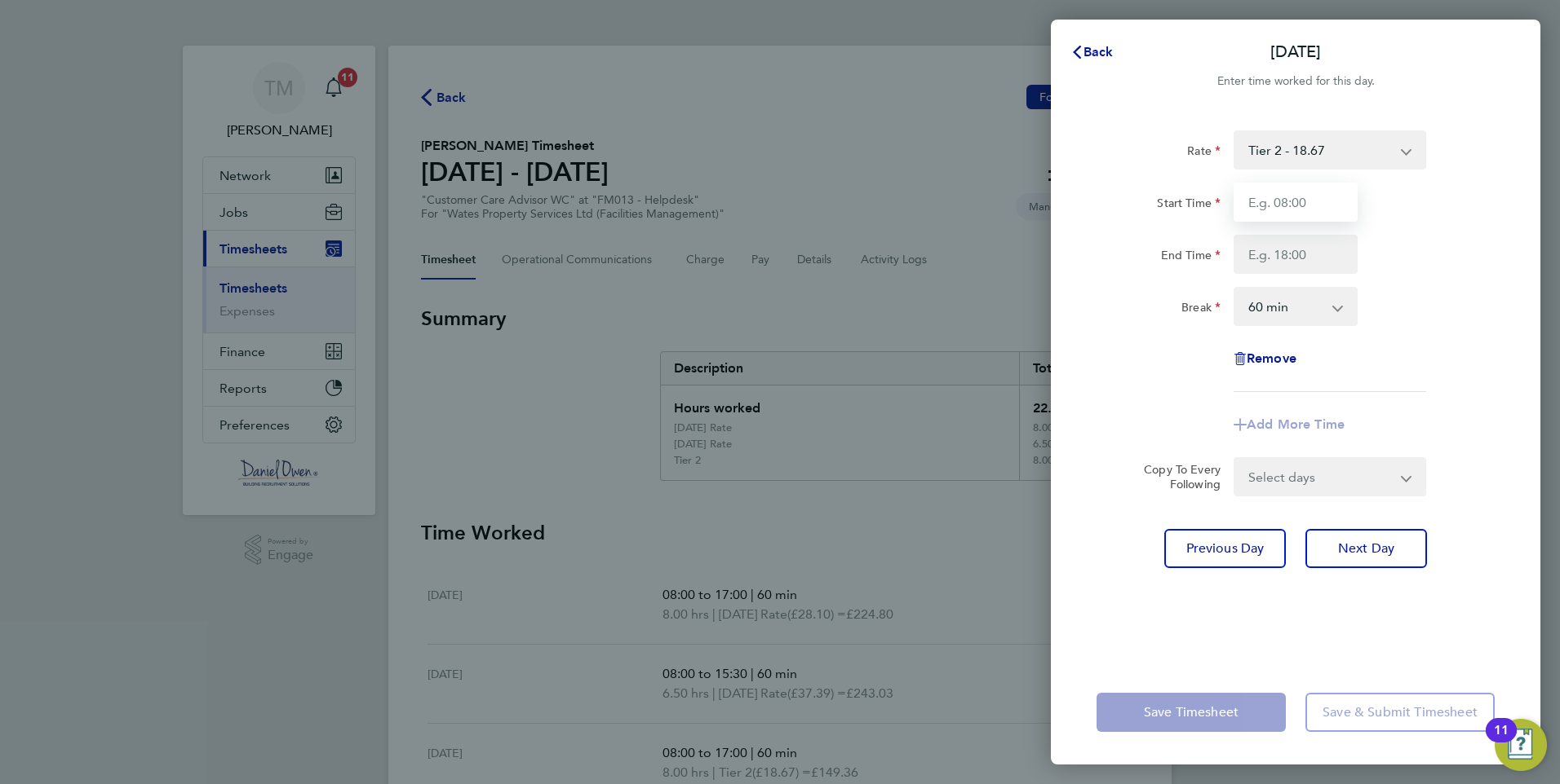
click at [1298, 207] on input "Start Time" at bounding box center [1295, 202] width 124 height 39
type input "08:00"
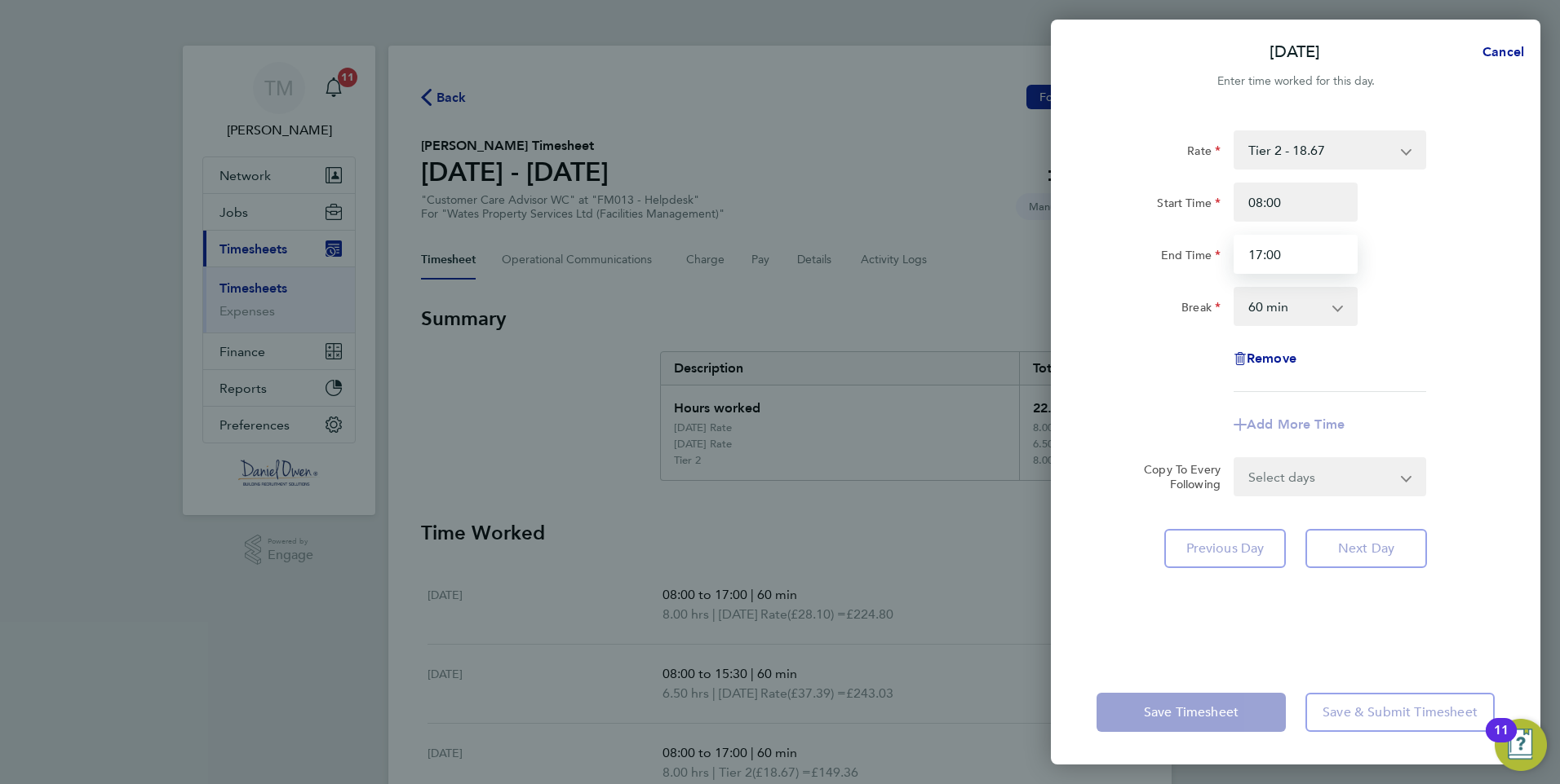
type input "17:00"
click at [1450, 429] on div "Add More Time" at bounding box center [1295, 425] width 411 height 39
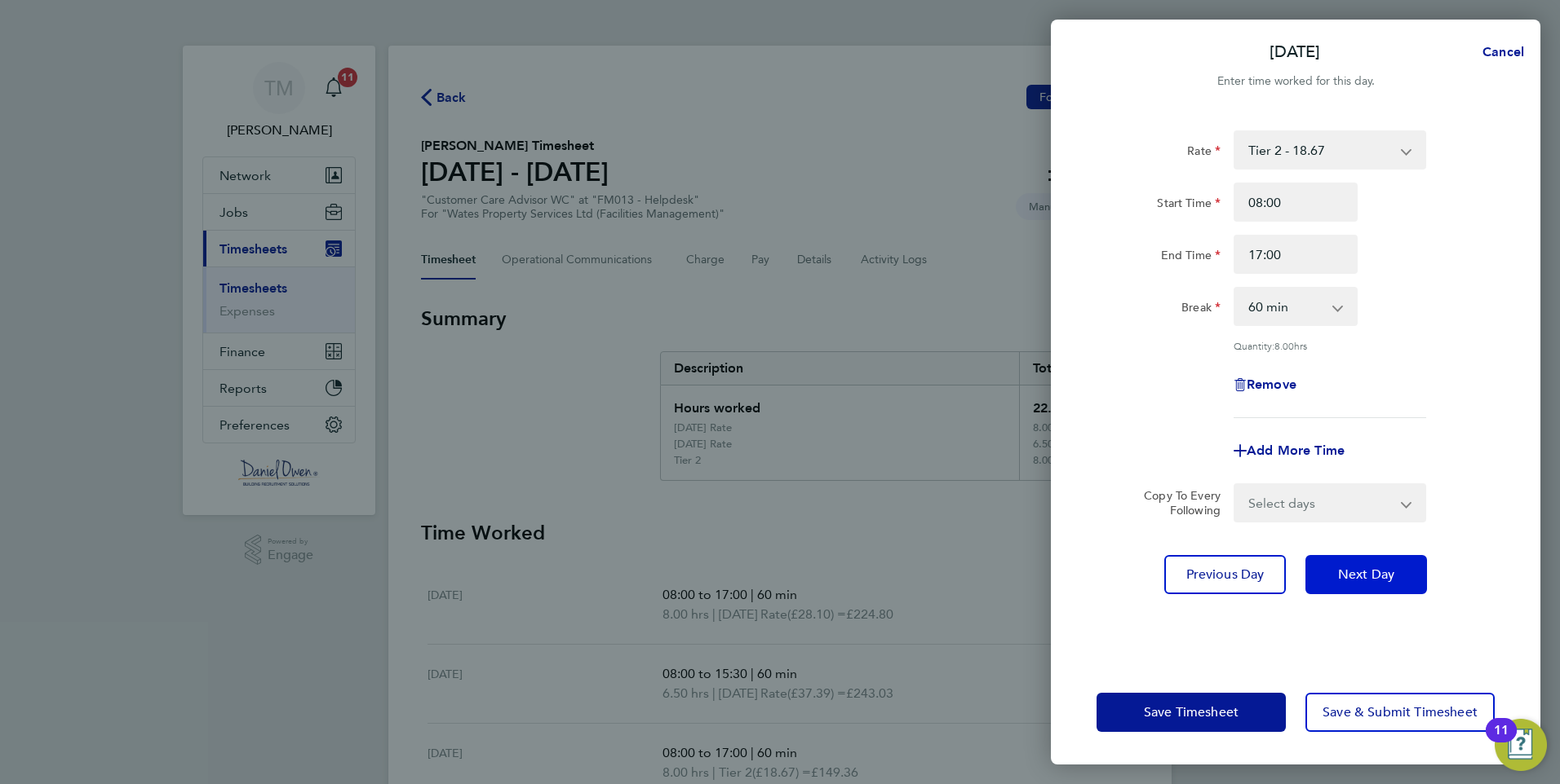
click at [1400, 572] on button "Next Day" at bounding box center [1366, 575] width 121 height 39
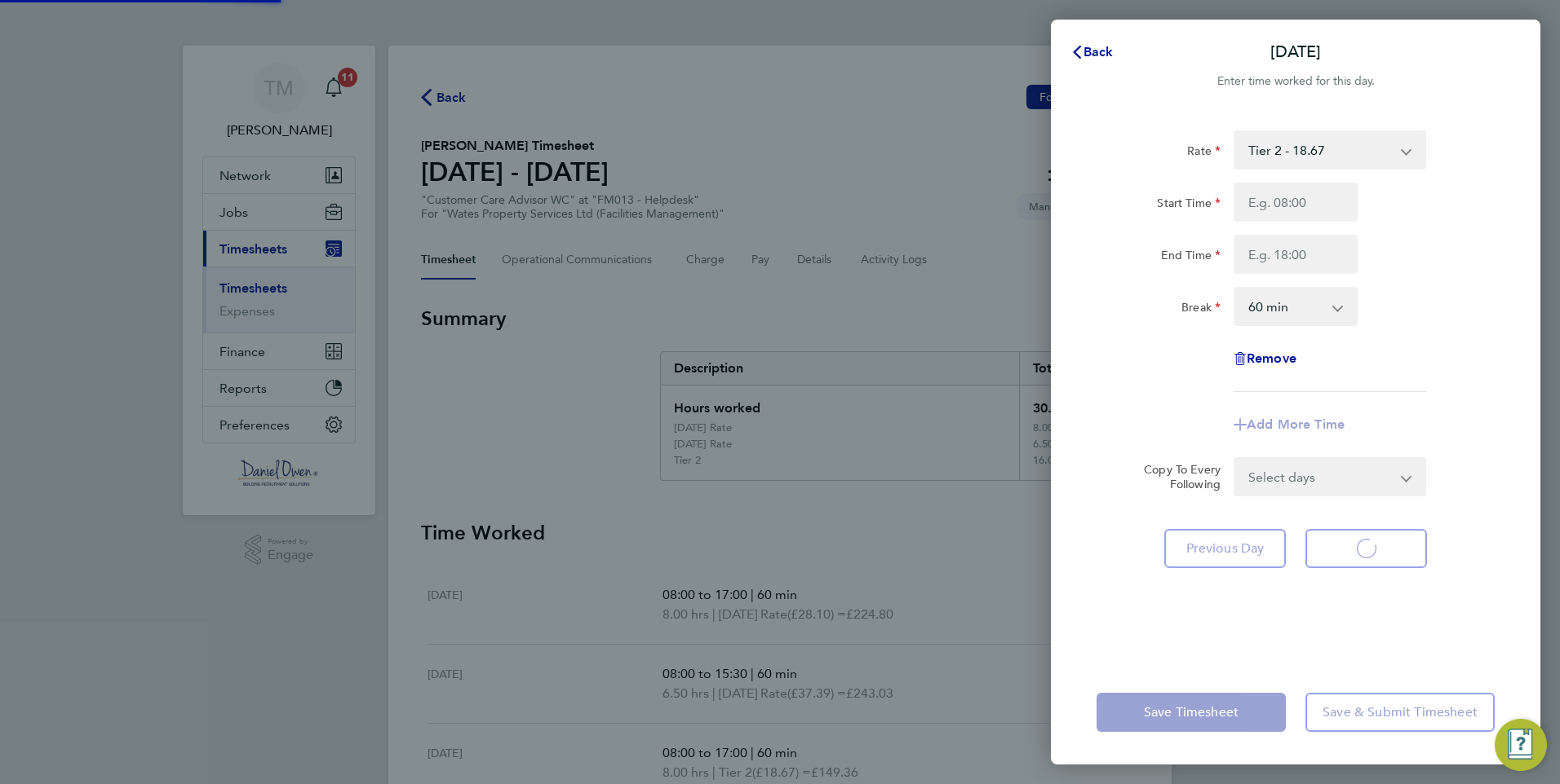
select select "60"
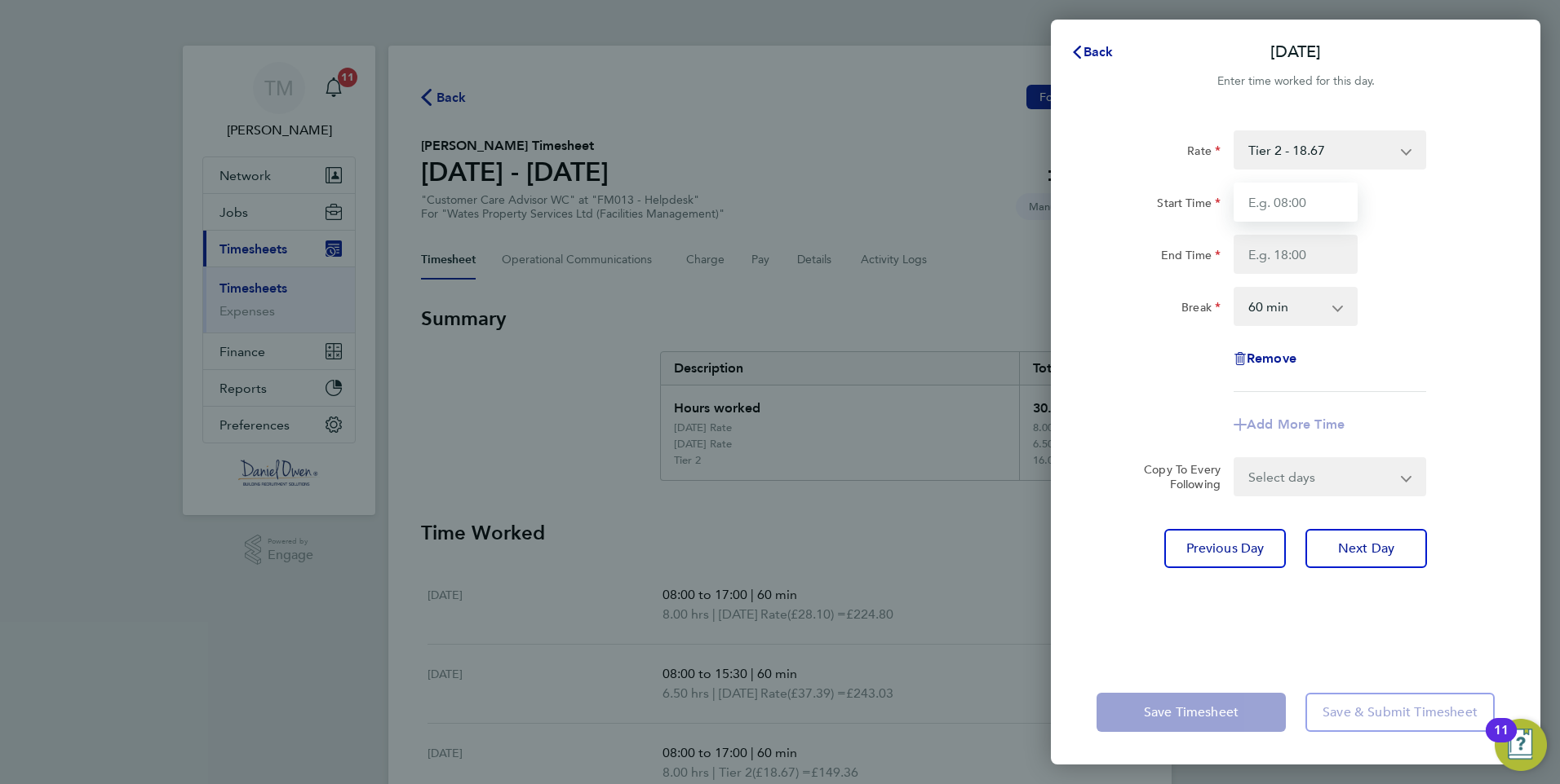
click at [1311, 207] on input "Start Time" at bounding box center [1295, 202] width 124 height 39
type input "0"
type input "08:00"
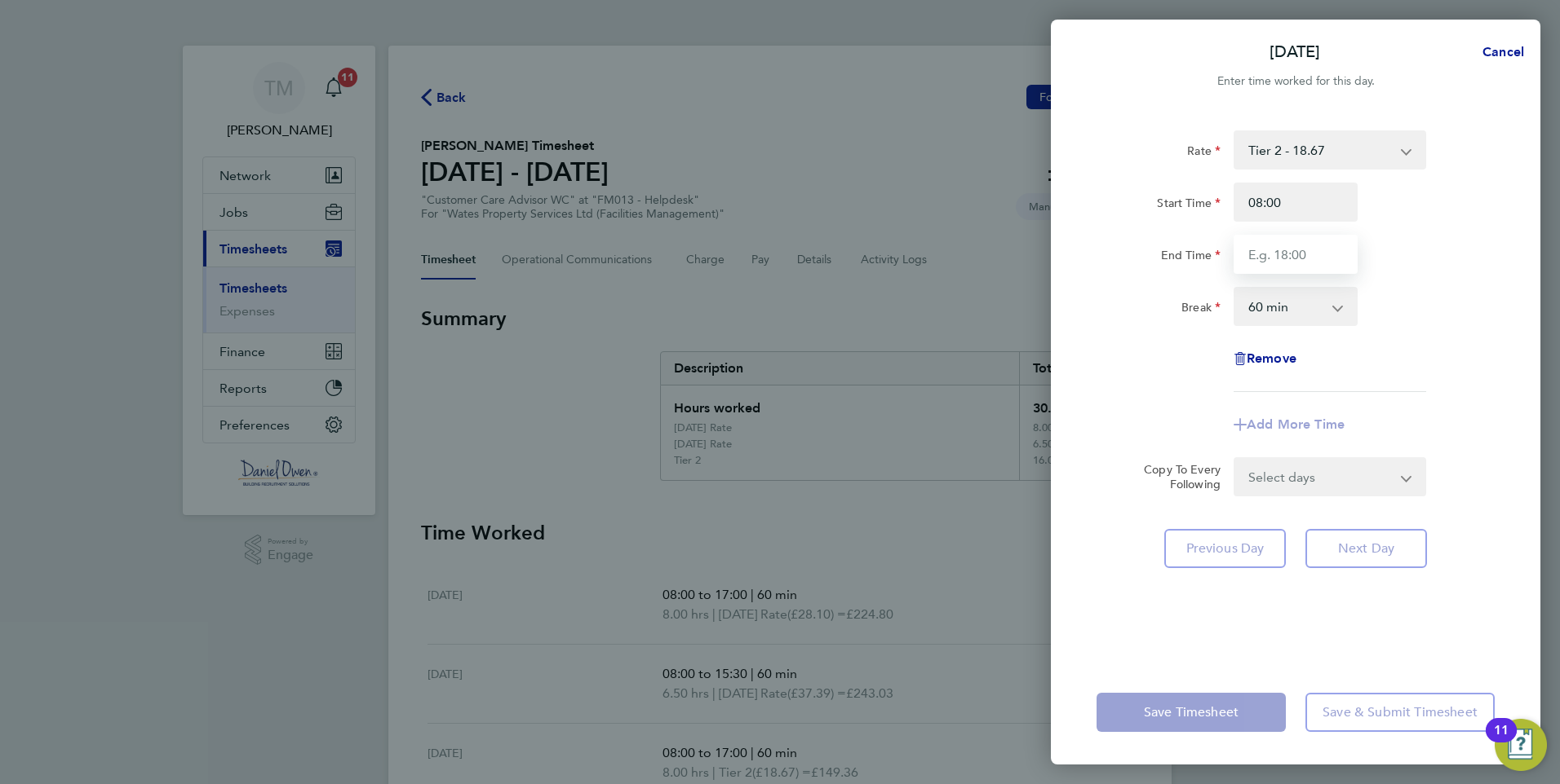
click at [1289, 258] on input "End Time" at bounding box center [1295, 254] width 124 height 39
type input "17:00"
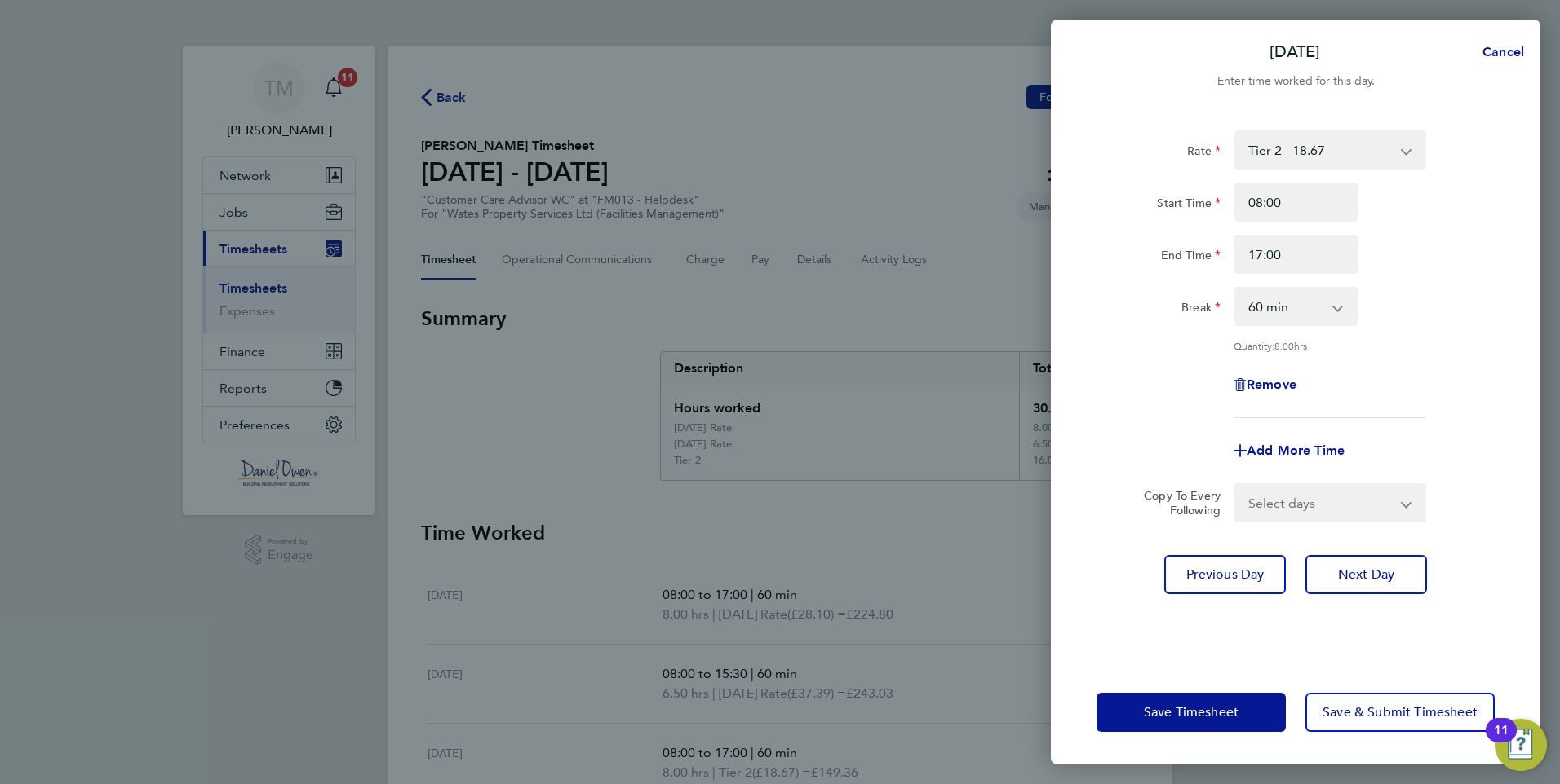
click at [1470, 352] on div "Rate Tier 2 - 18.67 [DATE] Rate - 28.10 [DATE] Rate - 37.39 Start Time 08:00 En…" at bounding box center [1295, 273] width 398 height 288
click at [1367, 567] on span "Next Day" at bounding box center [1366, 575] width 56 height 16
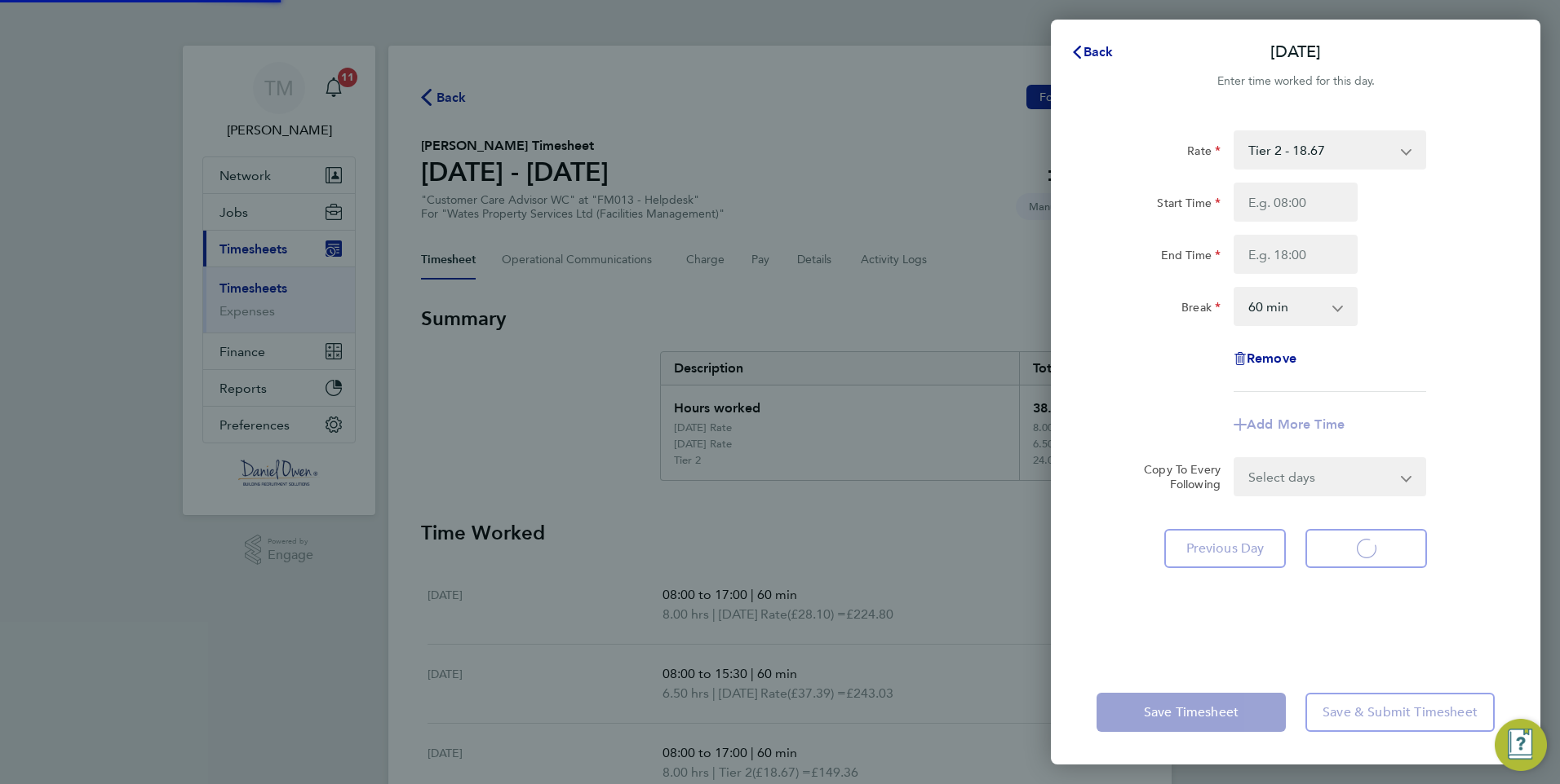
select select "60"
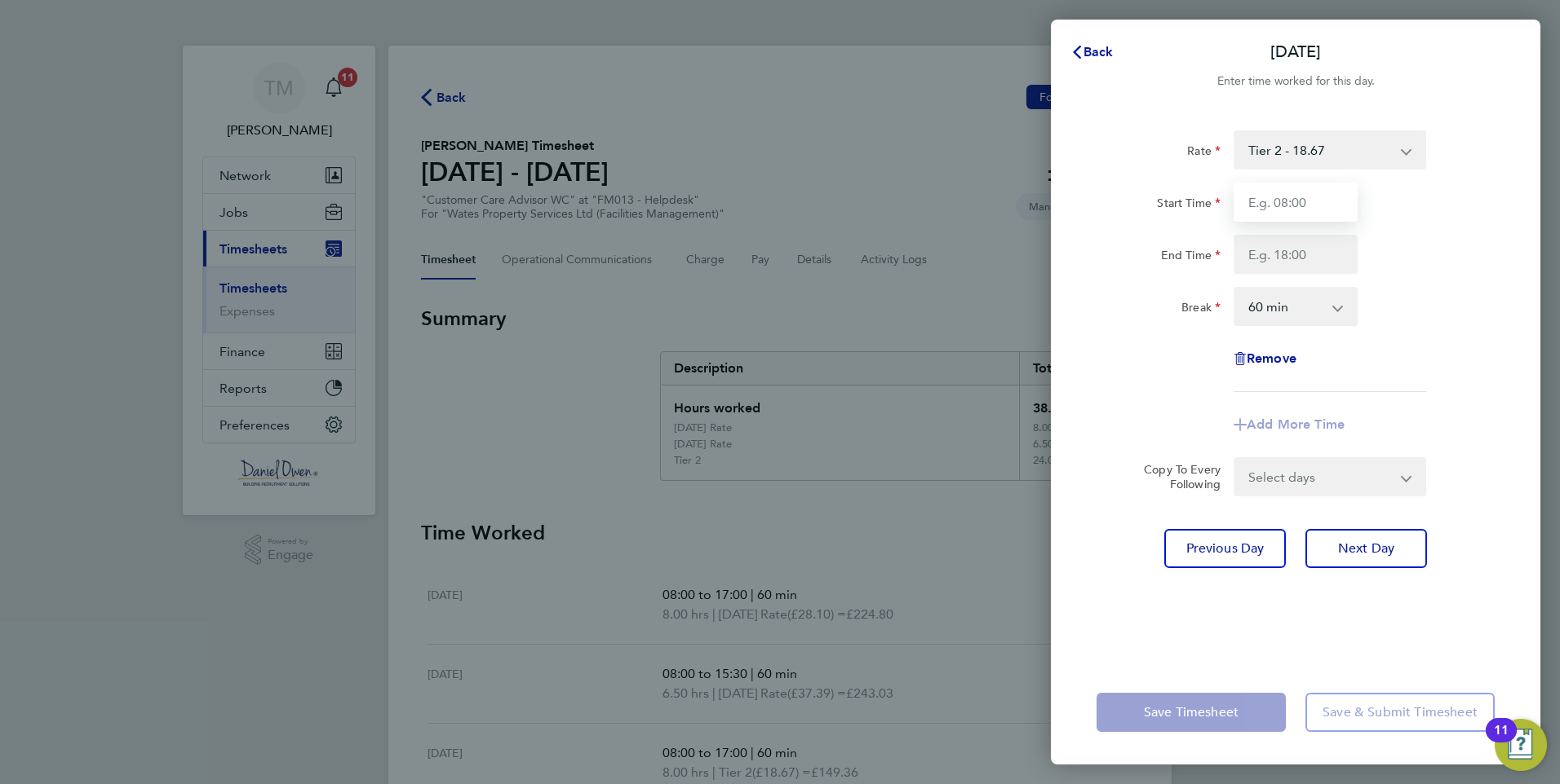
click at [1296, 203] on input "Start Time" at bounding box center [1295, 202] width 124 height 39
type input "9"
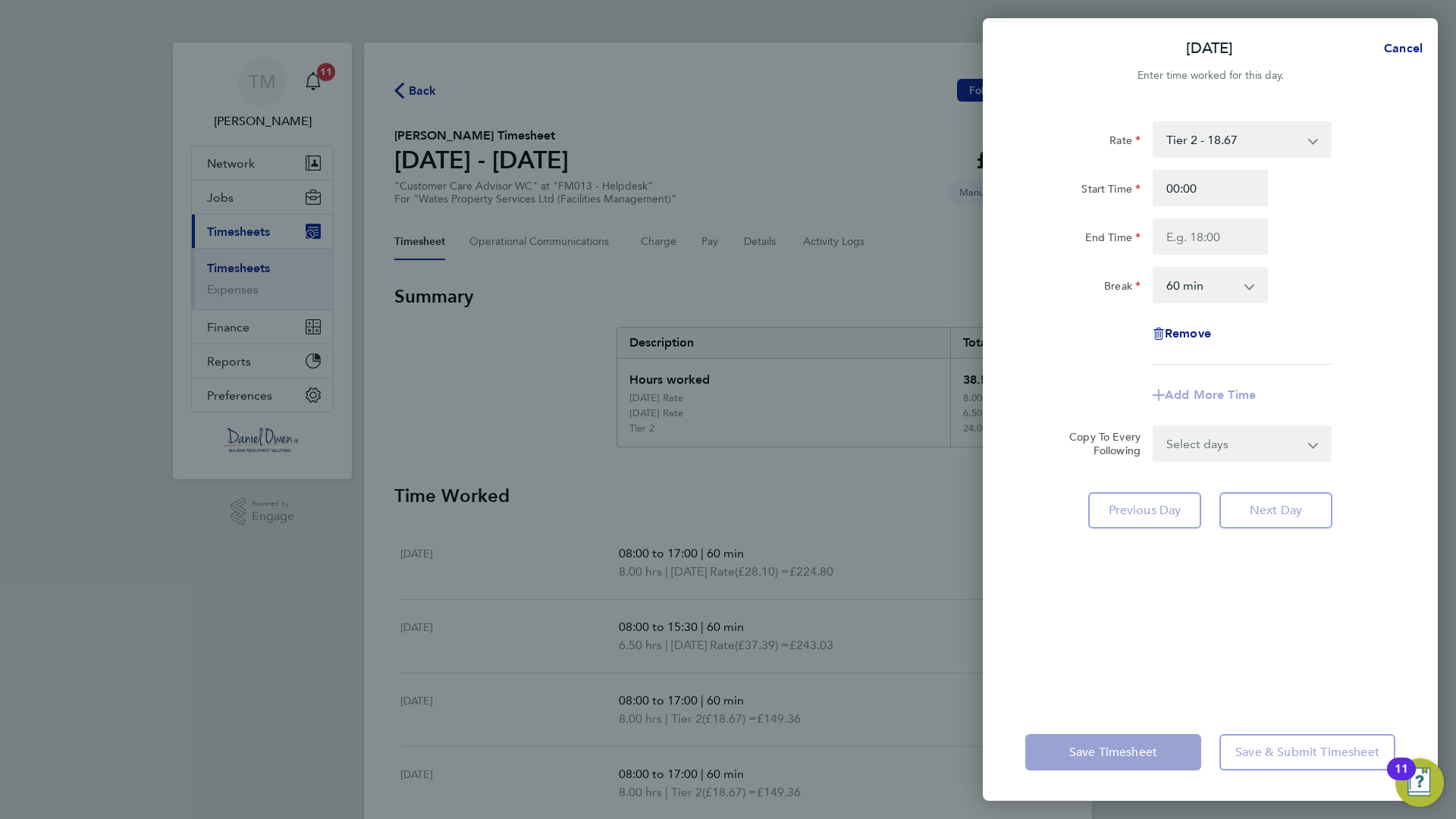
click at [1058, 307] on div "Rate Tier 2 - 18.67 [DATE] Rate - 28.10 [DATE] Rate - 37.39 Start Time 00:00 En…" at bounding box center [1211, 243] width 370 height 244
click at [1219, 187] on input "00:00" at bounding box center [1211, 188] width 116 height 36
drag, startPoint x: 1219, startPoint y: 187, endPoint x: 800, endPoint y: 235, distance: 421.7
click at [815, 223] on div "[DATE] Cancel Enter time worked for this day. Rate Tier 2 - 18.67 [DATE] Rate -…" at bounding box center [728, 409] width 1456 height 819
type input "08:00"
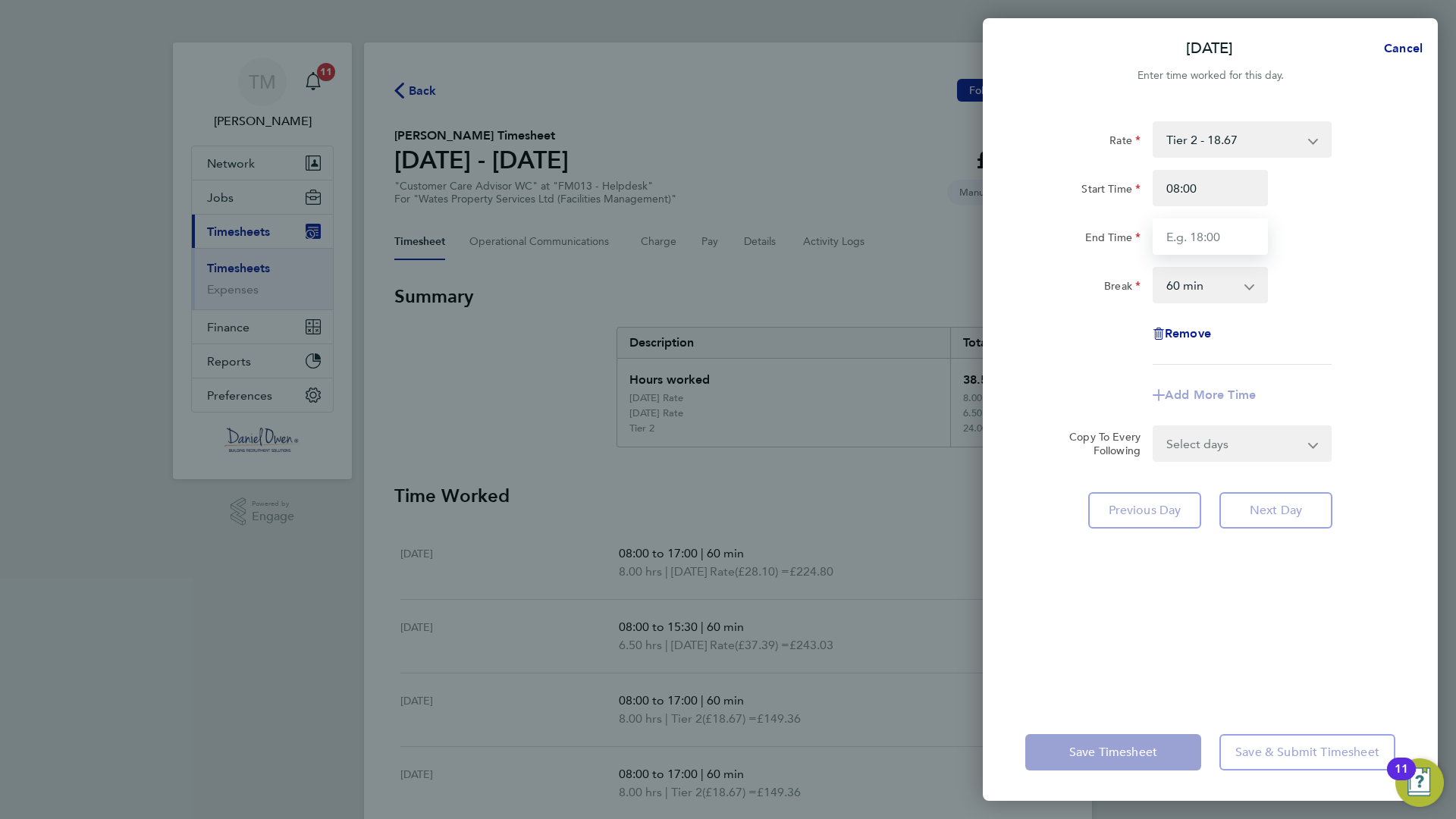
click at [1198, 231] on input "End Time" at bounding box center [1211, 237] width 116 height 36
type input "17:00"
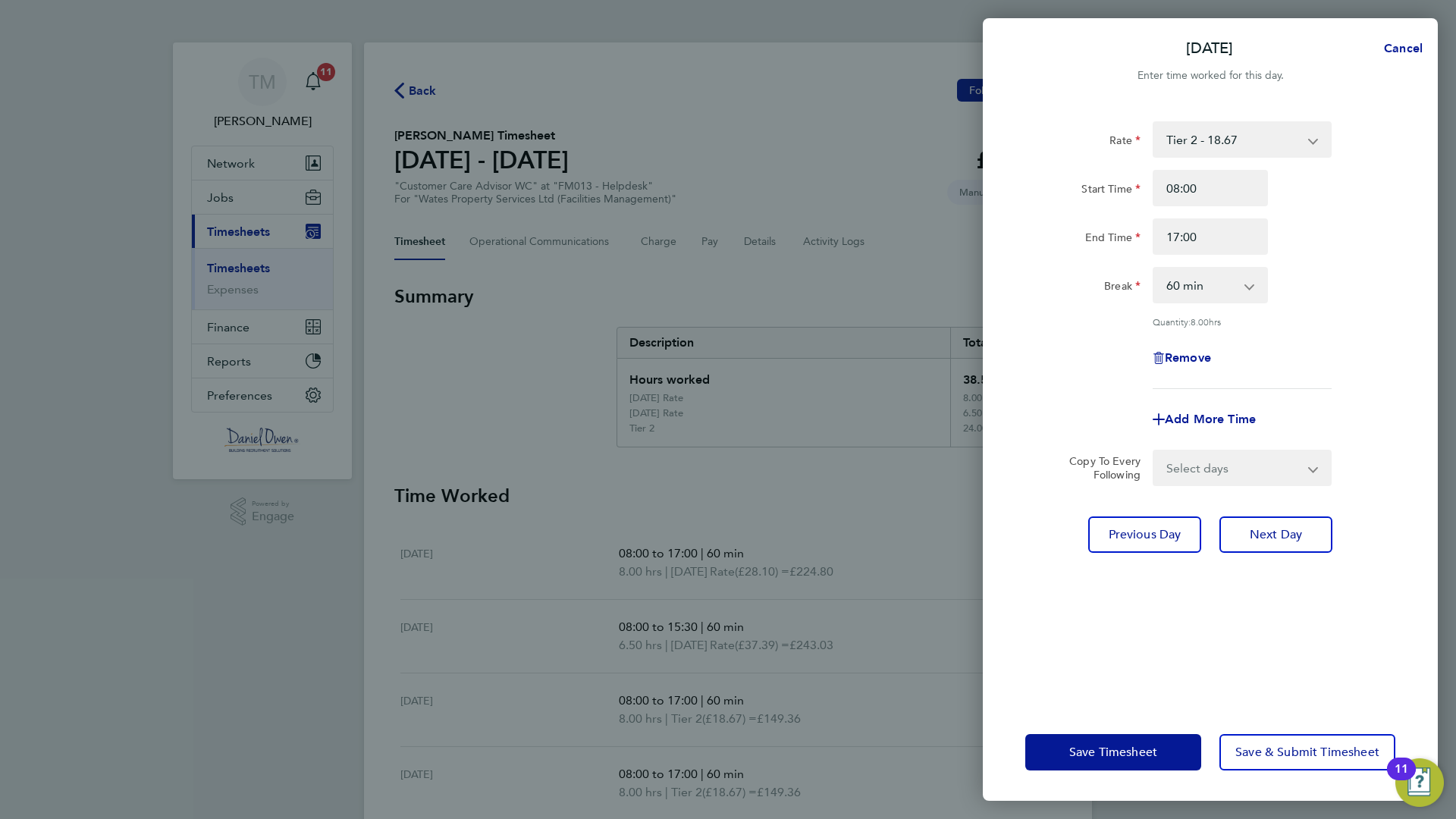
click at [1382, 309] on div "Rate Tier 2 - 18.67 [DATE] Rate - 28.10 [DATE] Rate - 37.39 Start Time 08:00 En…" at bounding box center [1211, 254] width 370 height 268
click at [1268, 542] on button "Next Day" at bounding box center [1275, 534] width 113 height 36
select select "60"
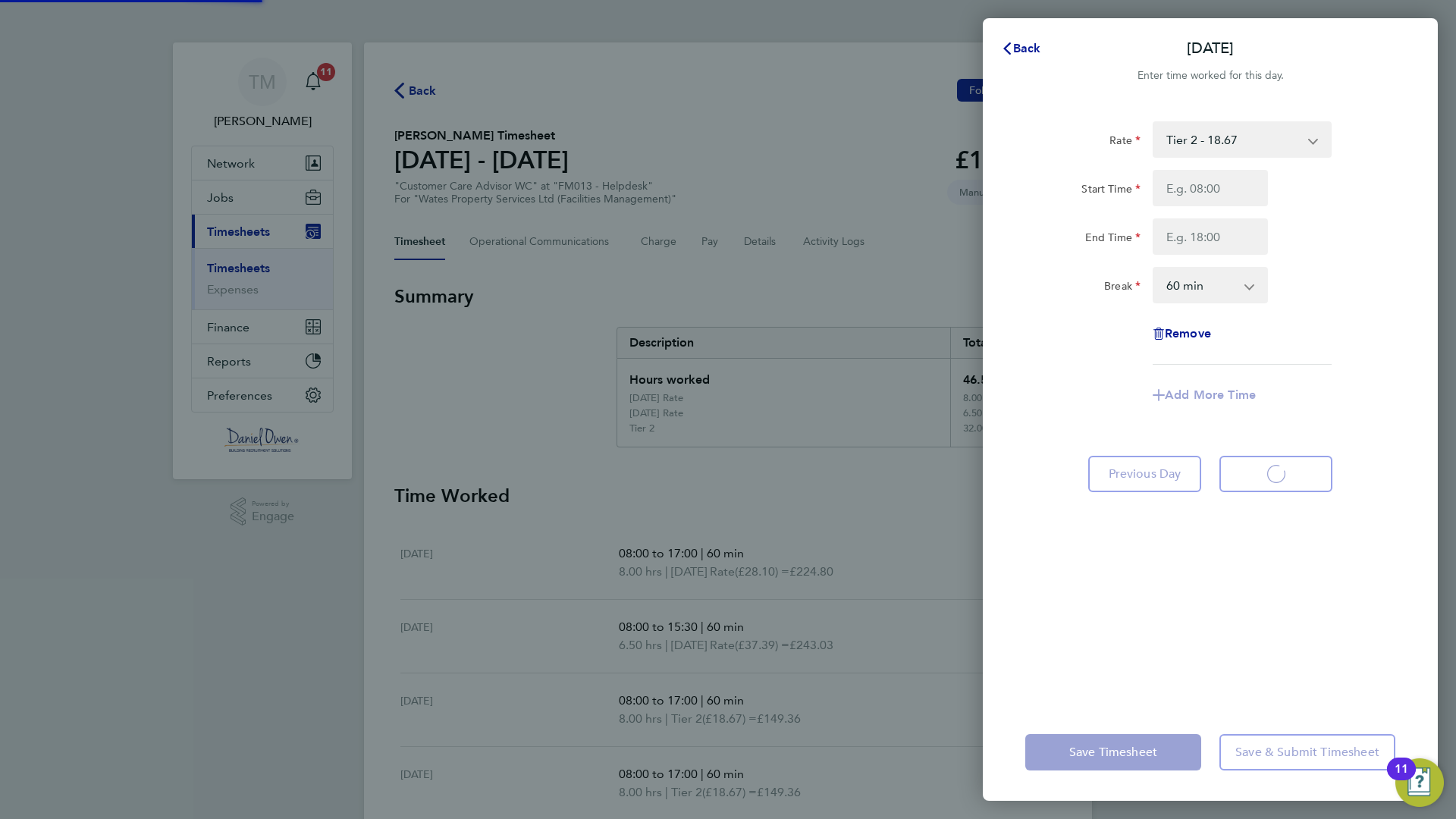
select select "60"
click at [1195, 197] on input "Start Time" at bounding box center [1211, 188] width 116 height 36
type input "08:00"
type input "17:00"
click at [1342, 280] on div "Break 0 min 15 min 30 min 45 min 60 min 75 min 90 min" at bounding box center [1211, 285] width 382 height 36
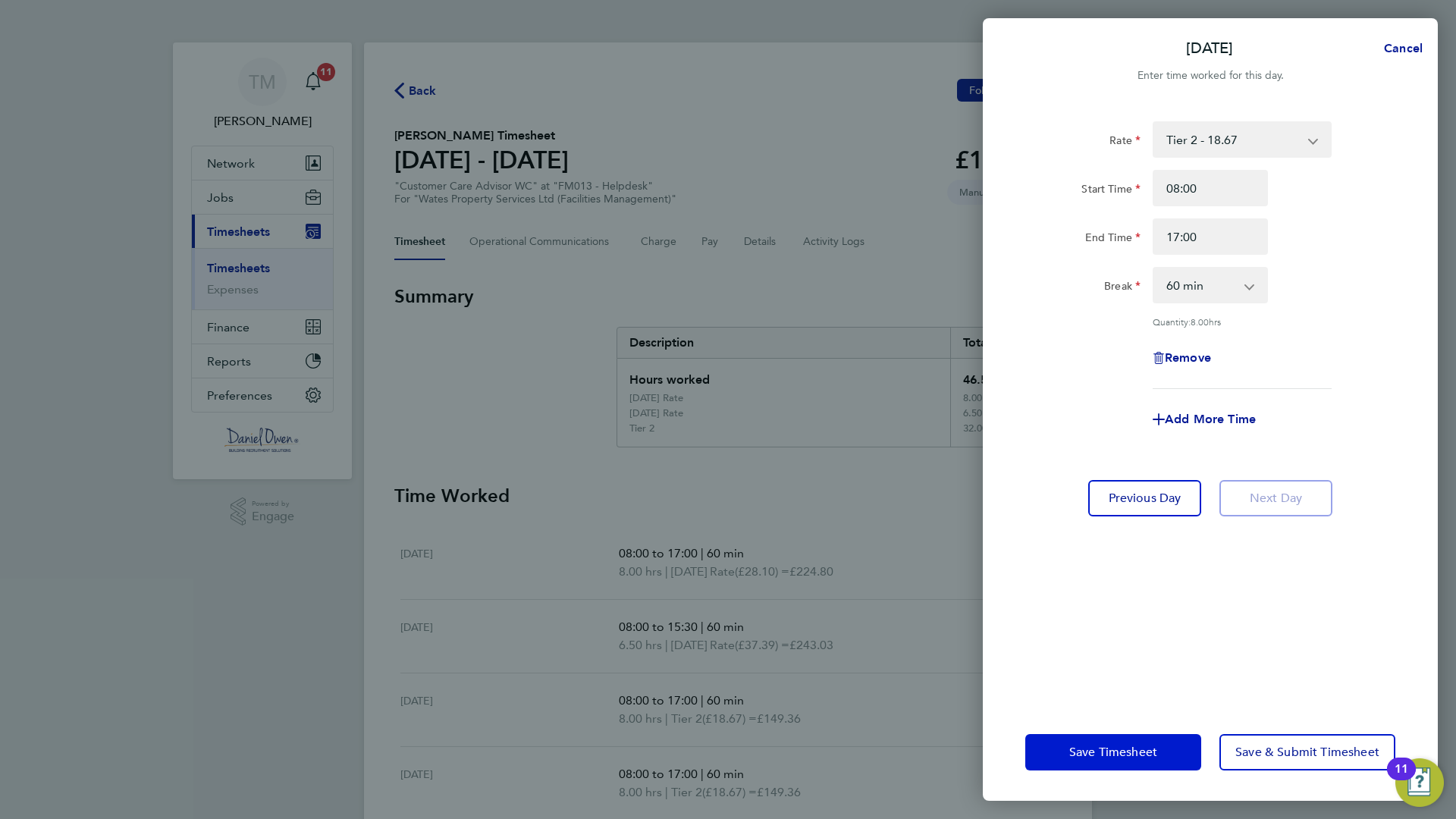
click at [1142, 729] on button "Save Timesheet" at bounding box center [1114, 752] width 176 height 36
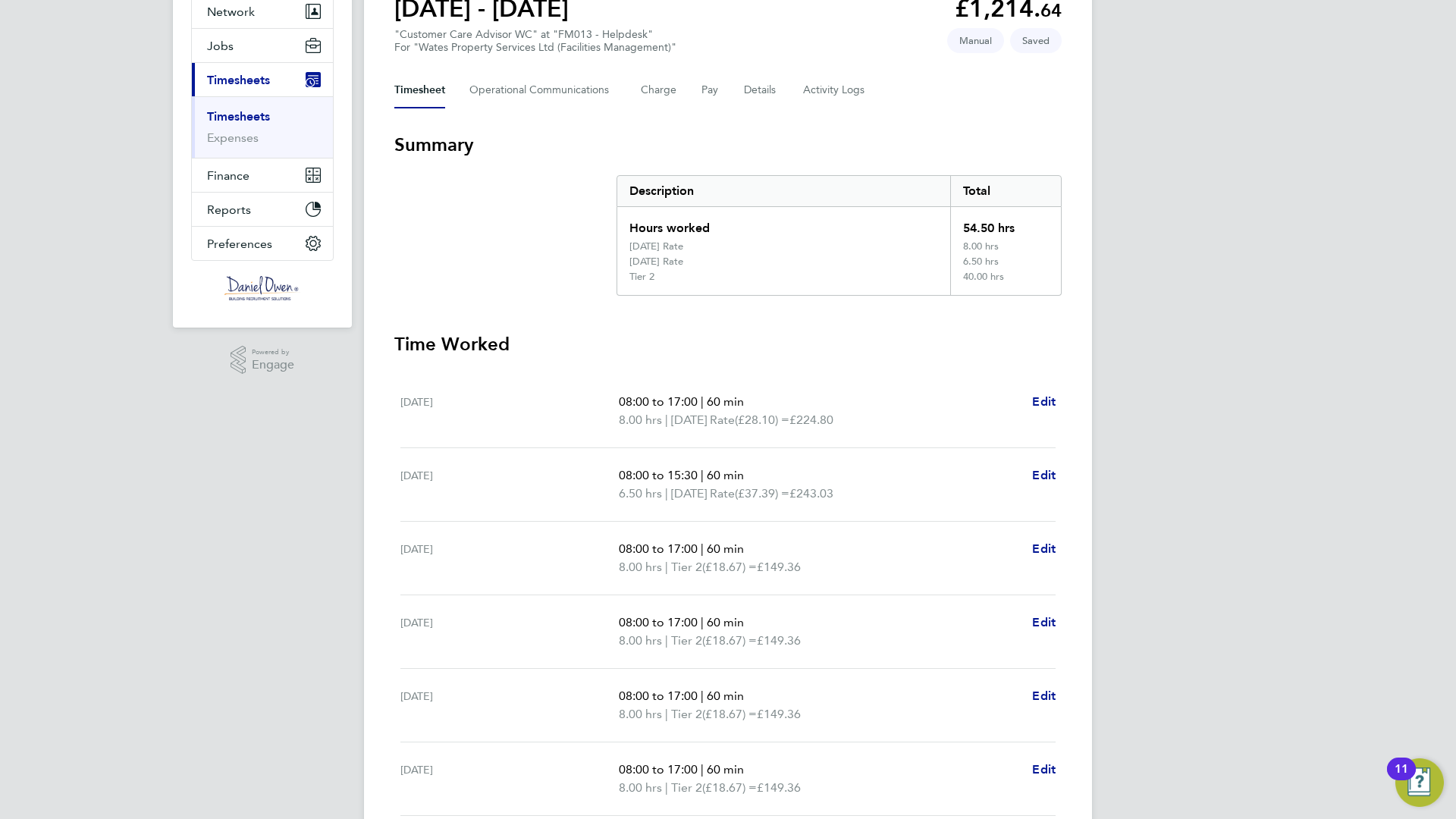
scroll to position [303, 0]
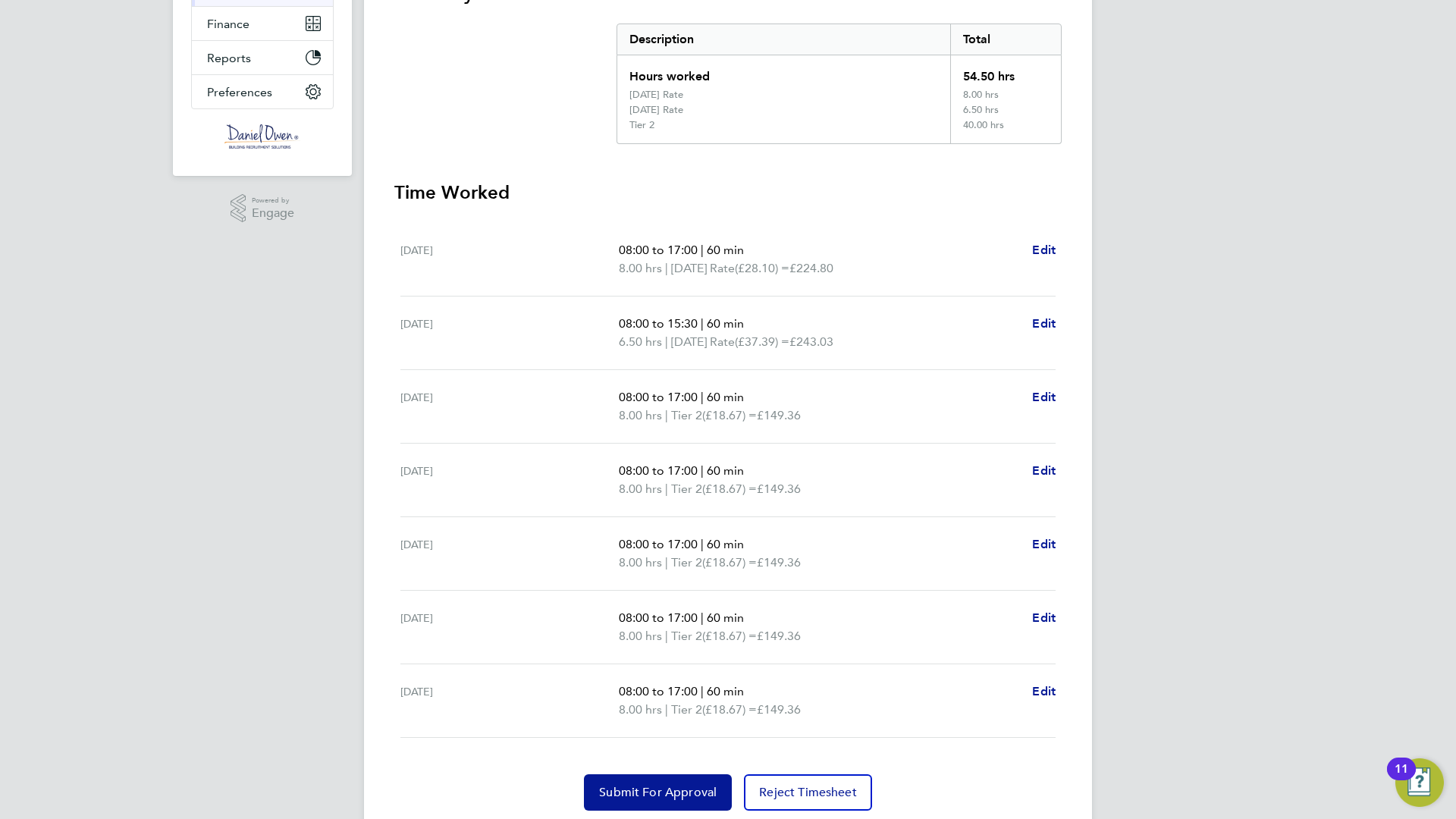
click at [329, 579] on div "TM [PERSON_NAME] Notifications 11 Applications: Network Team Members Businesses…" at bounding box center [728, 284] width 1456 height 1175
click at [1334, 262] on div "TM [PERSON_NAME] Notifications 11 Applications: Network Team Members Businesses…" at bounding box center [728, 284] width 1456 height 1175
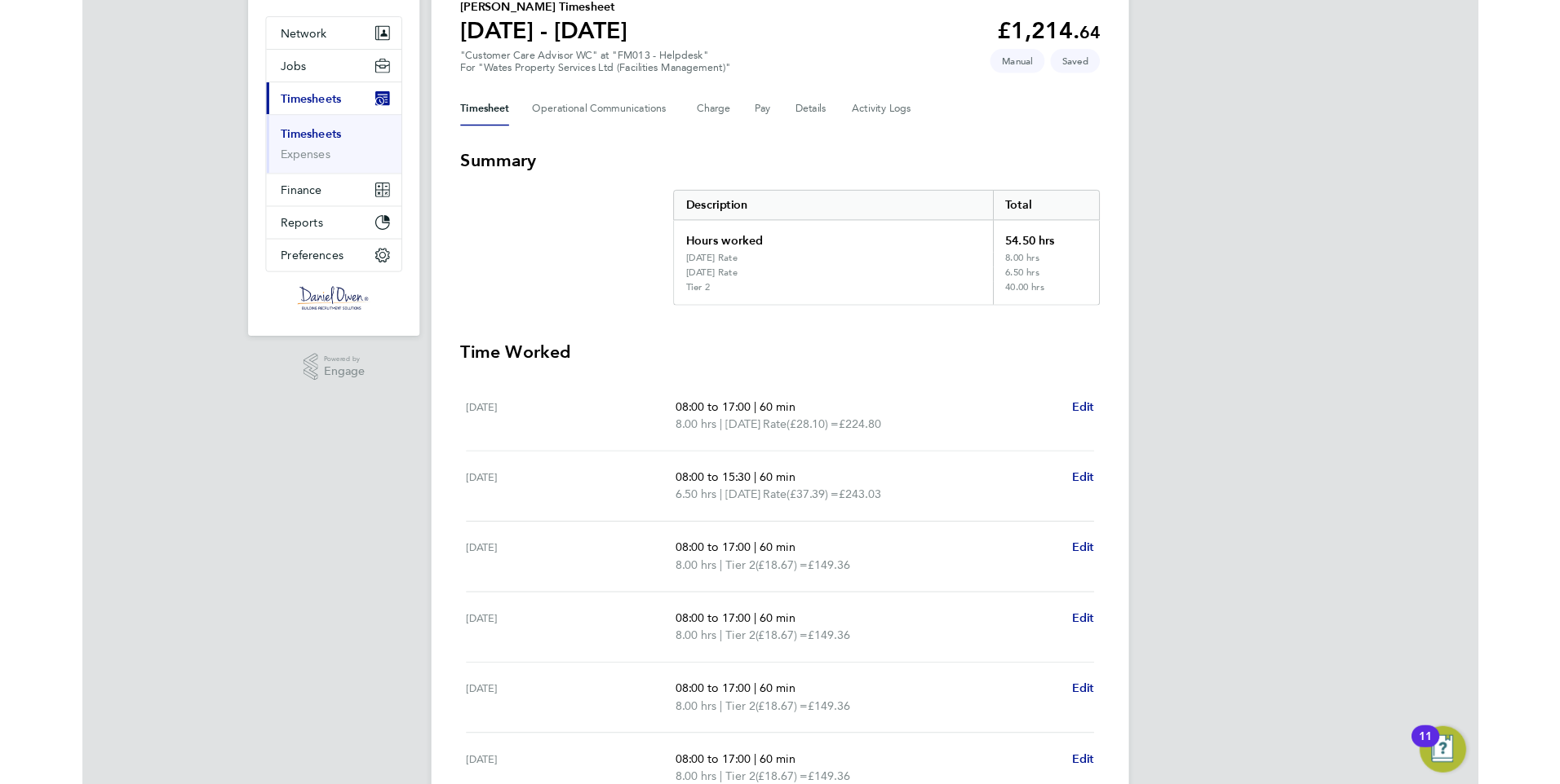
scroll to position [0, 0]
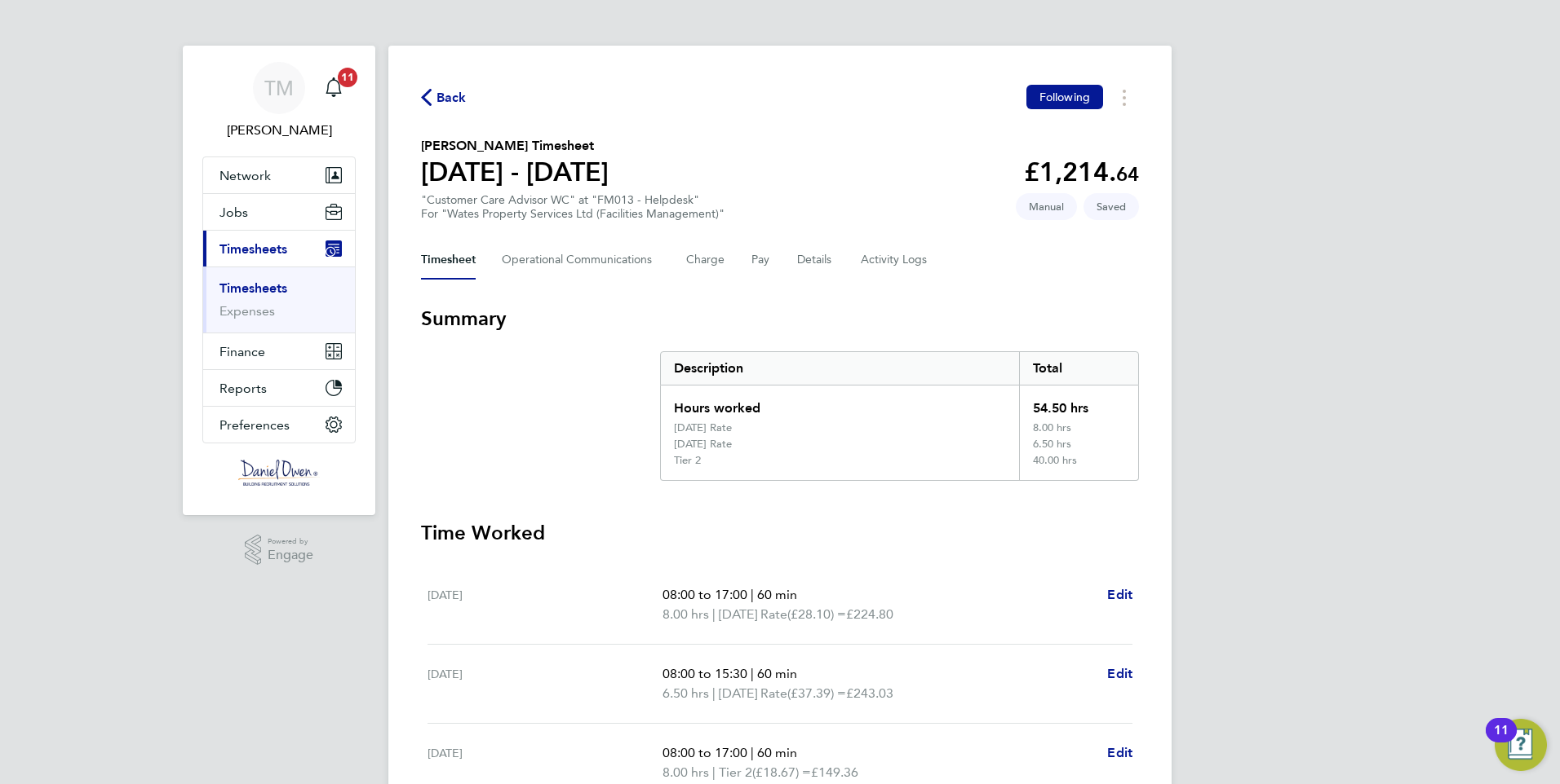
click at [1291, 523] on div "TM [PERSON_NAME] Notifications 11 Applications: Network Team Members Businesses…" at bounding box center [780, 631] width 1560 height 1263
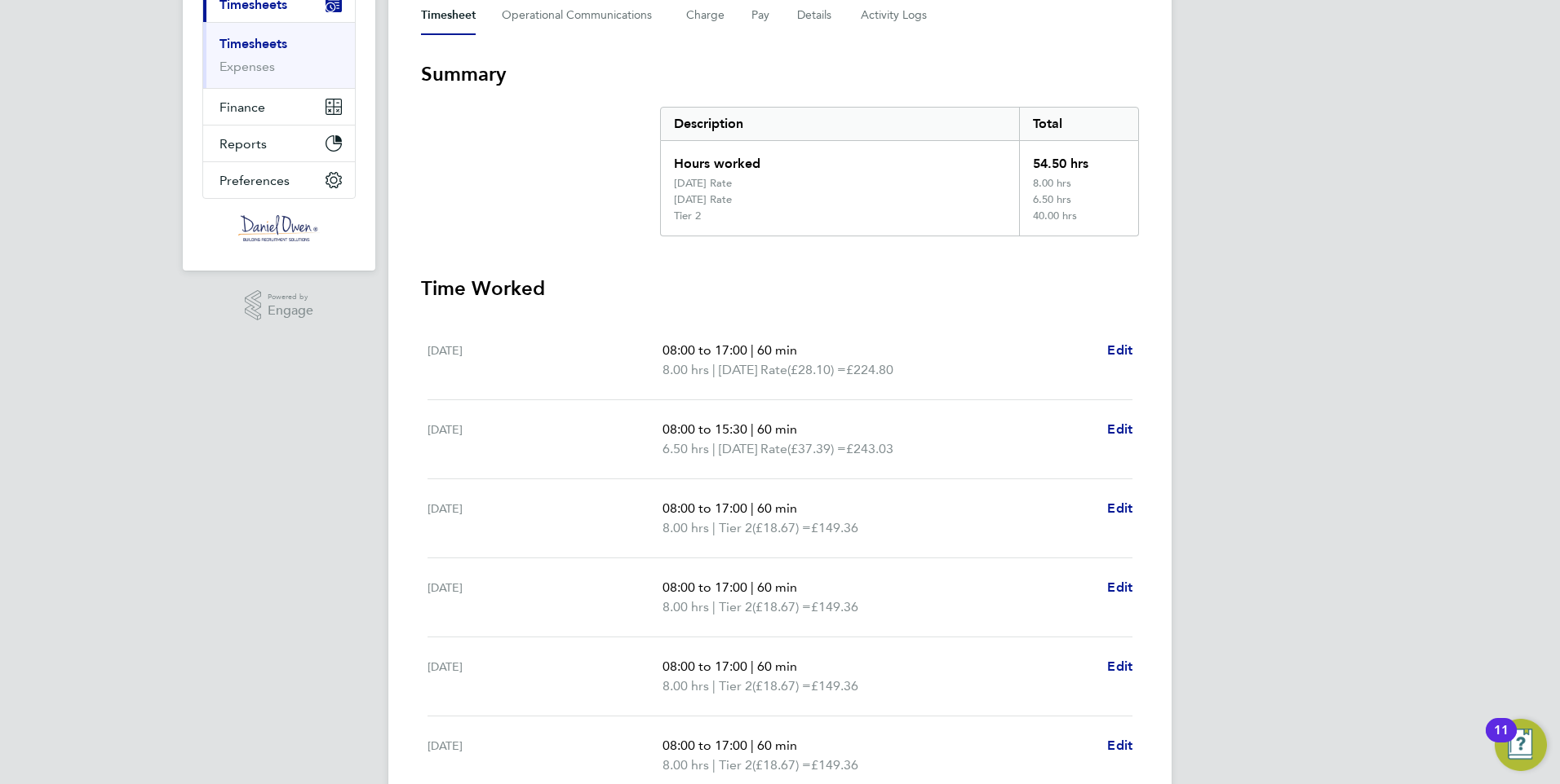
scroll to position [479, 0]
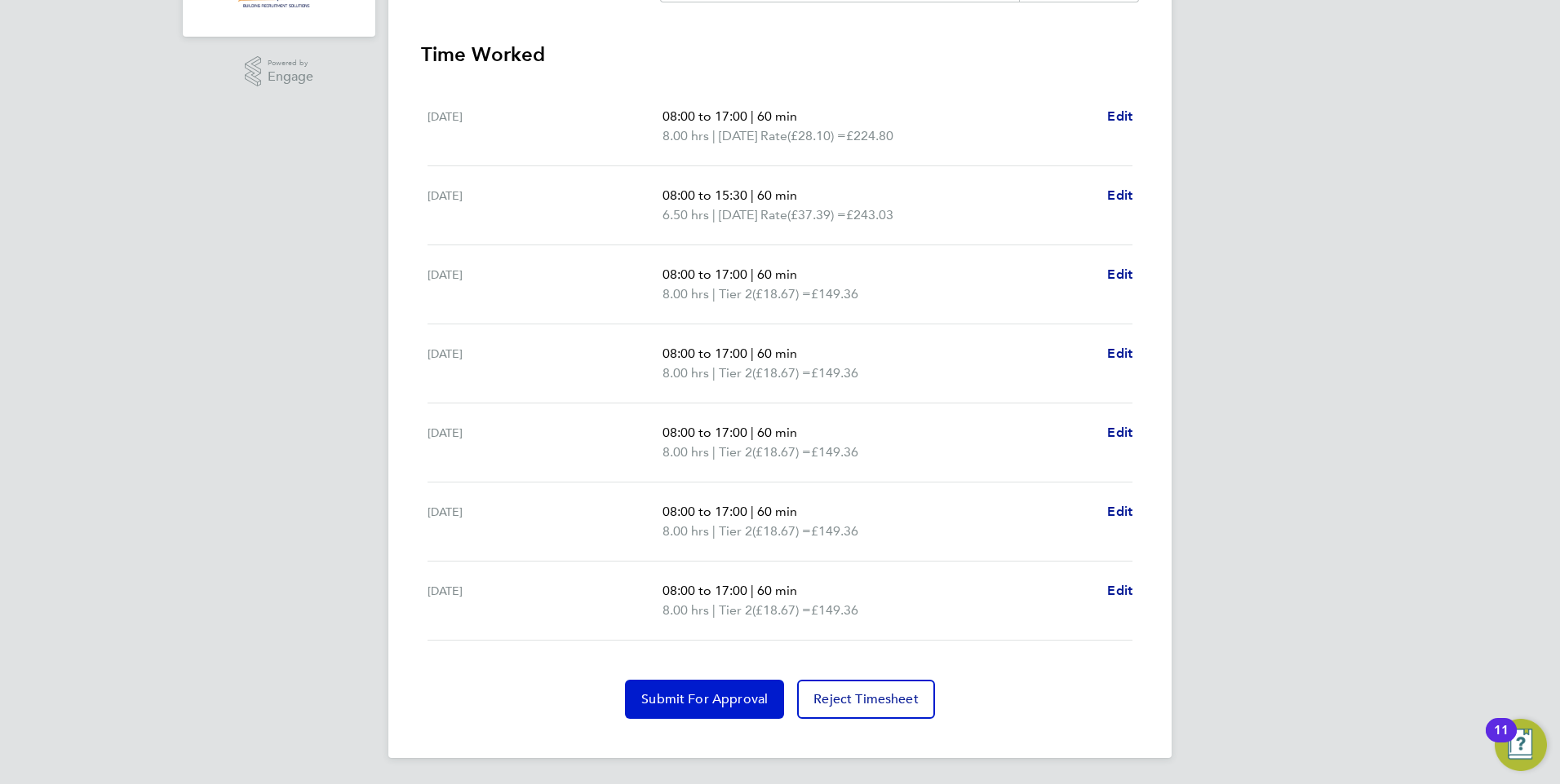
click at [707, 698] on span "Submit For Approval" at bounding box center [704, 699] width 126 height 16
